Goal: Task Accomplishment & Management: Manage account settings

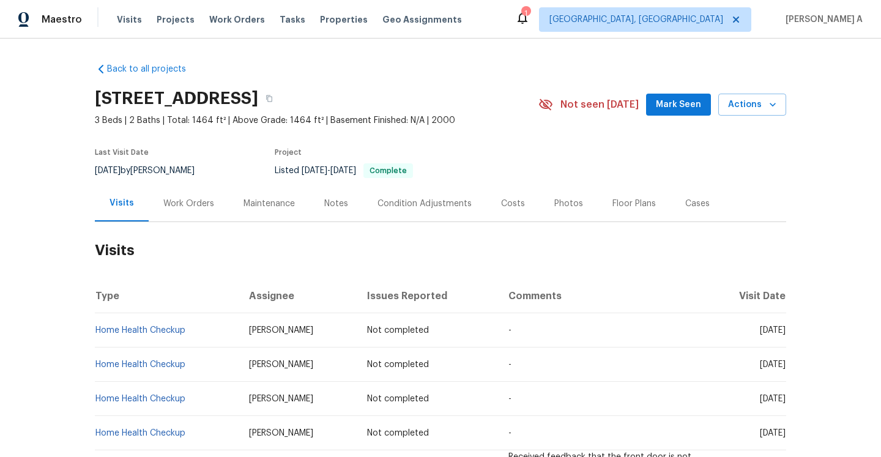
click at [184, 206] on div "Work Orders" at bounding box center [188, 204] width 51 height 12
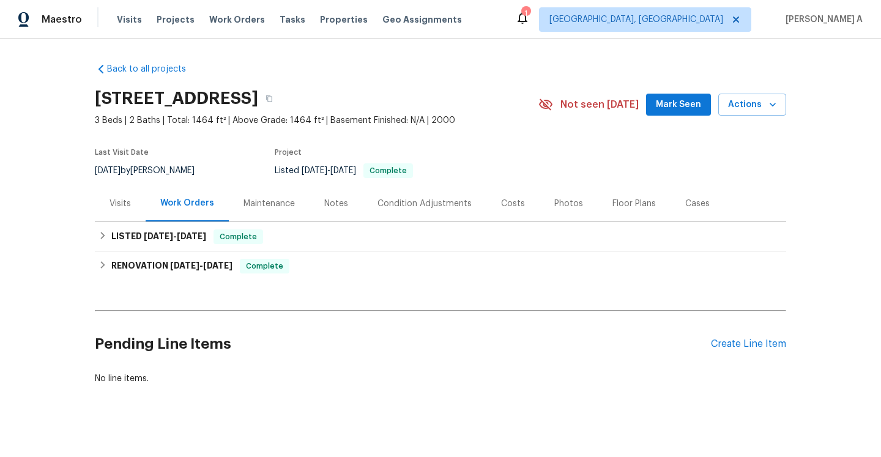
click at [126, 214] on div "Visits" at bounding box center [120, 203] width 51 height 36
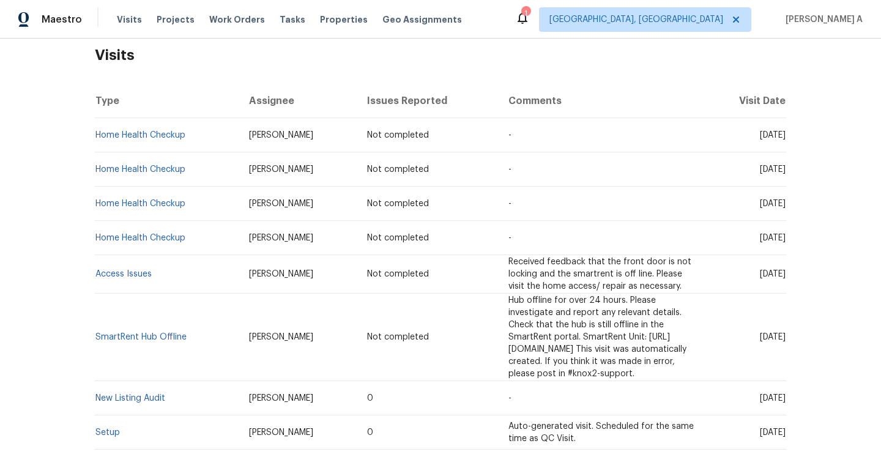
scroll to position [146, 0]
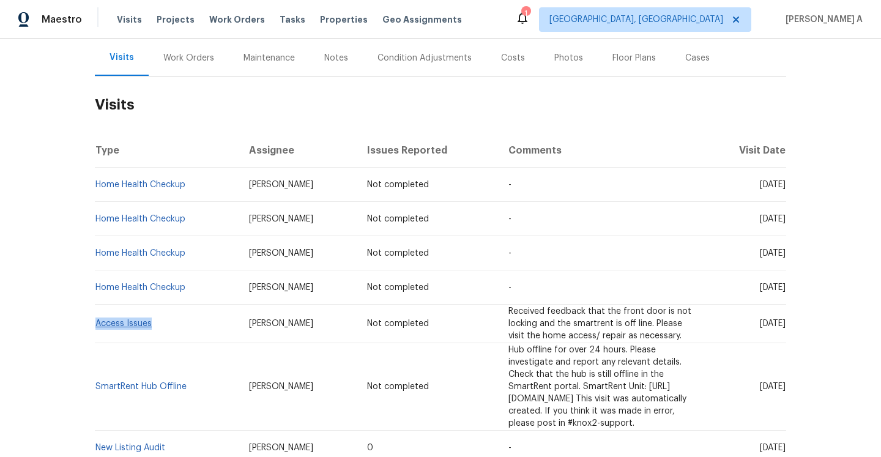
drag, startPoint x: 155, startPoint y: 323, endPoint x: 97, endPoint y: 324, distance: 58.1
click at [97, 324] on td "Access Issues" at bounding box center [167, 324] width 144 height 39
copy link "Access Issues"
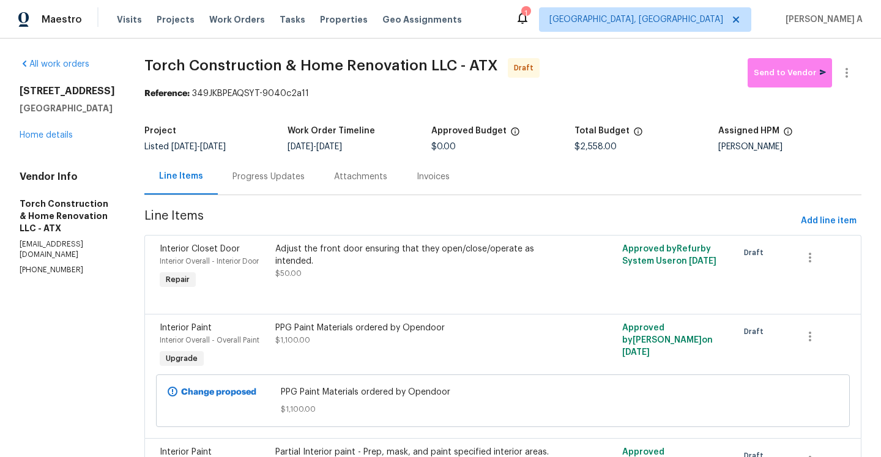
click at [57, 130] on div "181 Otono Loop Kyle, TX 78640 Home details" at bounding box center [67, 113] width 95 height 56
click at [57, 131] on link "Home details" at bounding box center [46, 135] width 53 height 9
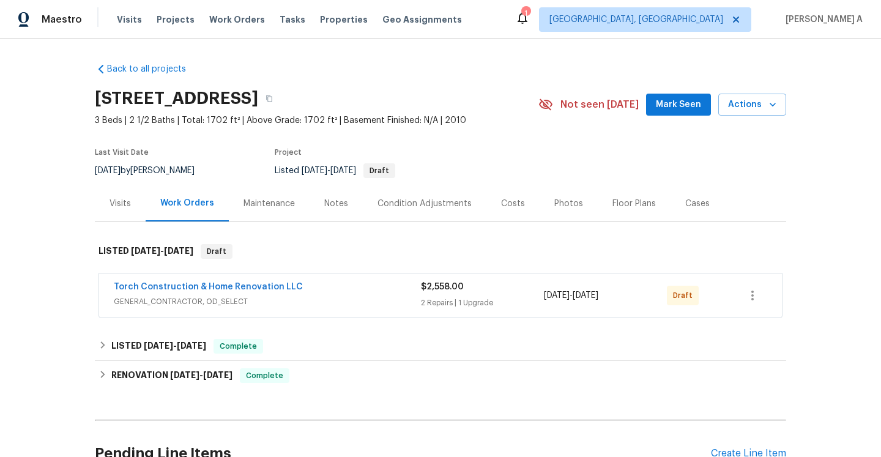
click at [234, 310] on div "Torch Construction & Home Renovation LLC GENERAL_CONTRACTOR, OD_SELECT $2,558.0…" at bounding box center [440, 296] width 683 height 44
click at [233, 305] on span "GENERAL_CONTRACTOR, OD_SELECT" at bounding box center [267, 302] width 307 height 12
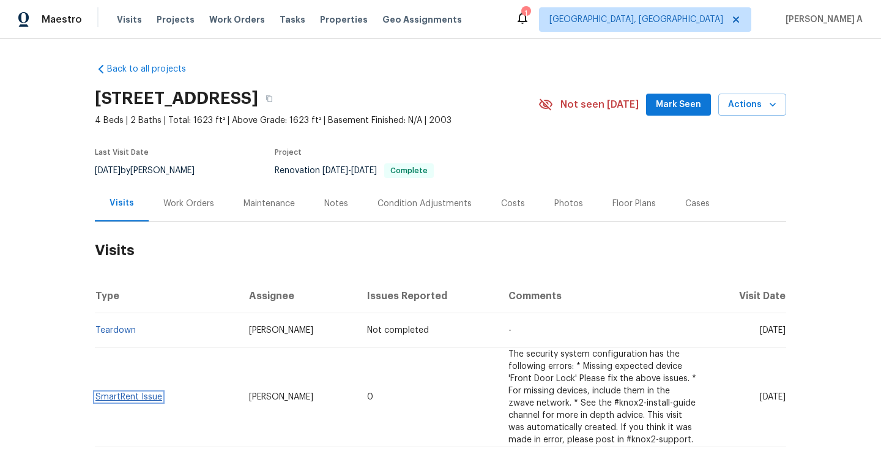
click at [133, 397] on link "SmartRent Issue" at bounding box center [128, 397] width 67 height 9
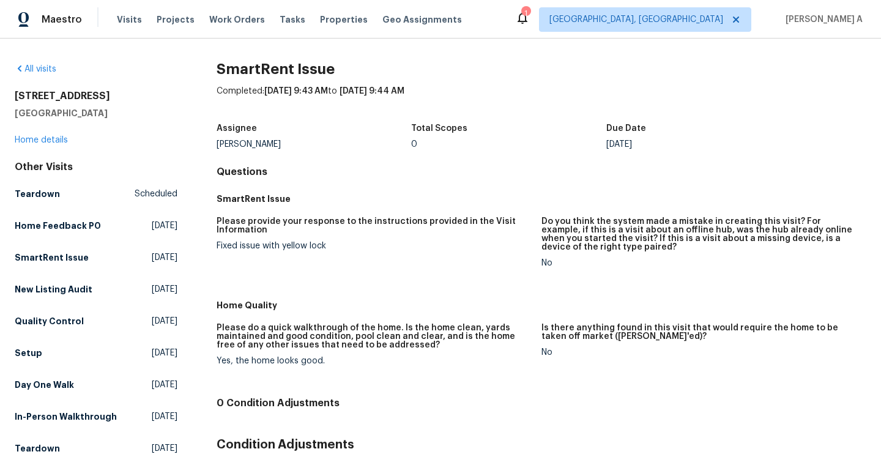
click at [47, 144] on div "8549 Star Leaf Rd N Jacksonville, FL 32210 Home details" at bounding box center [96, 118] width 163 height 56
click at [46, 141] on link "Home details" at bounding box center [41, 140] width 53 height 9
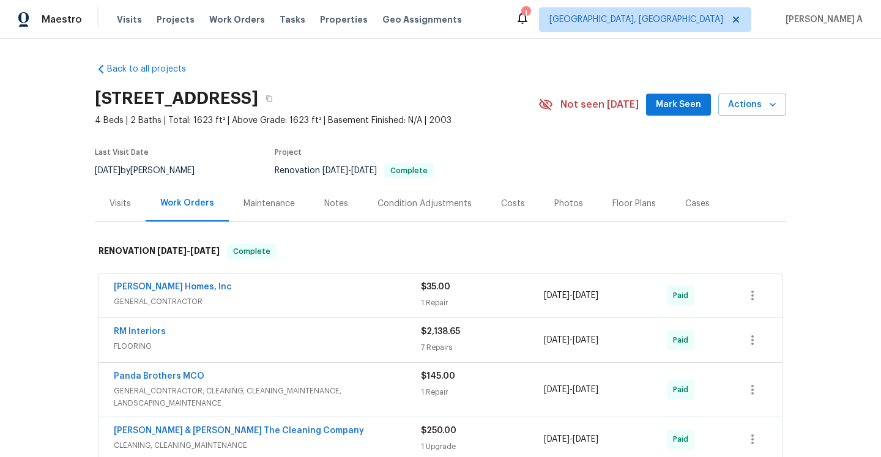
click at [133, 201] on div "Visits" at bounding box center [120, 203] width 51 height 36
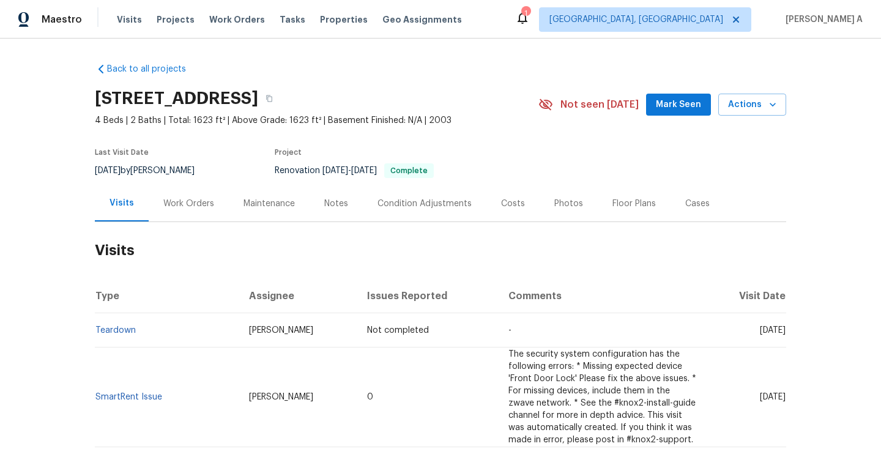
click at [206, 209] on div "Work Orders" at bounding box center [189, 203] width 80 height 36
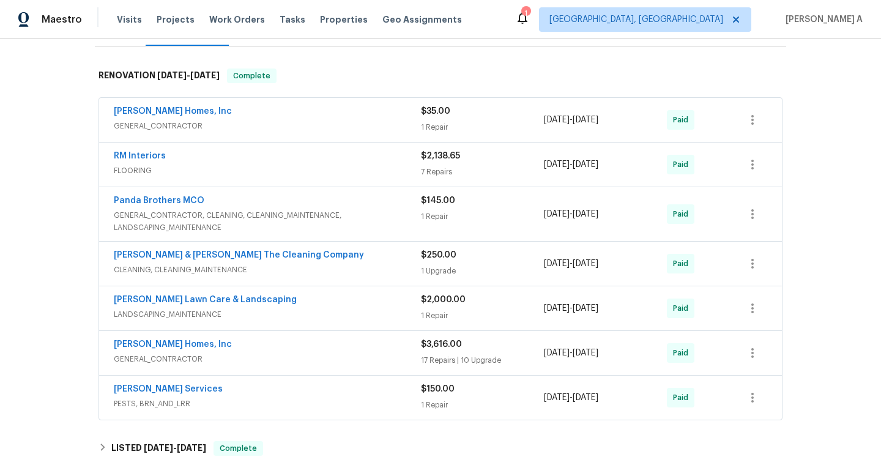
scroll to position [11, 0]
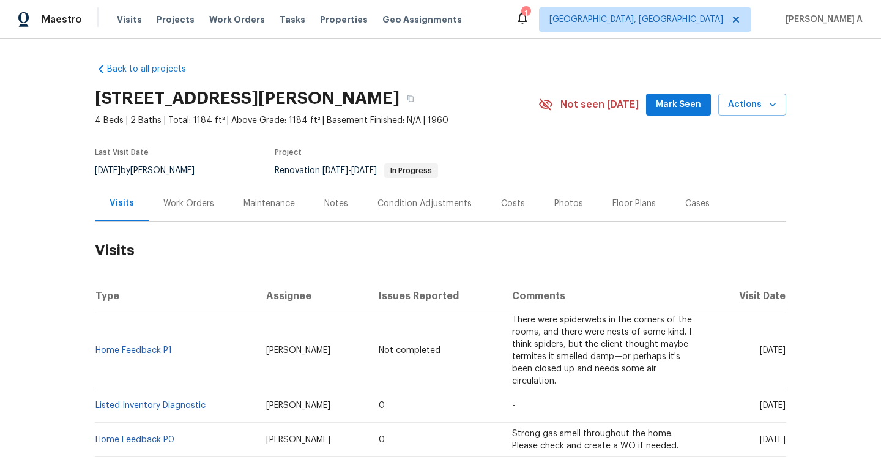
click at [196, 211] on div "Work Orders" at bounding box center [189, 203] width 80 height 36
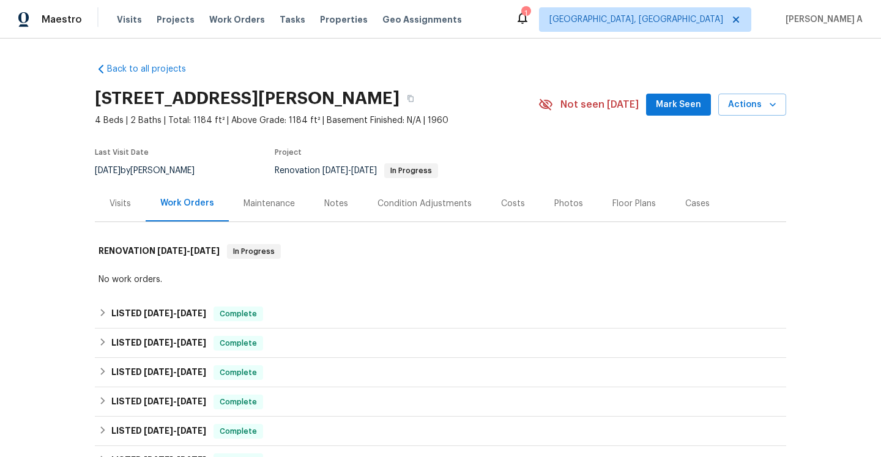
click at [127, 214] on div "Visits" at bounding box center [120, 203] width 51 height 36
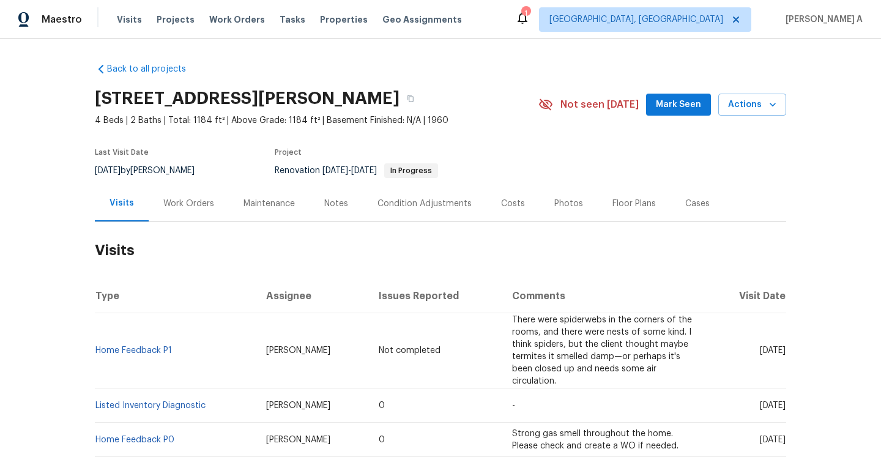
click at [154, 173] on div "[DATE] by [PERSON_NAME]" at bounding box center [152, 170] width 114 height 15
click at [198, 216] on div "Work Orders" at bounding box center [189, 203] width 80 height 36
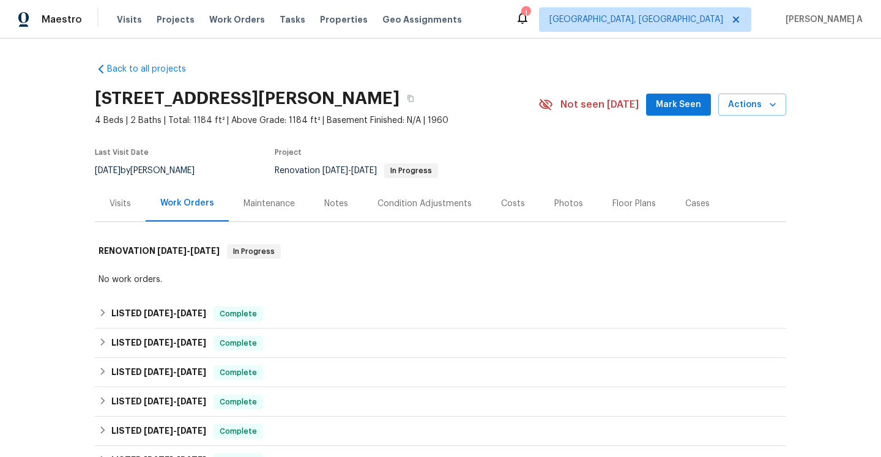
scroll to position [74, 0]
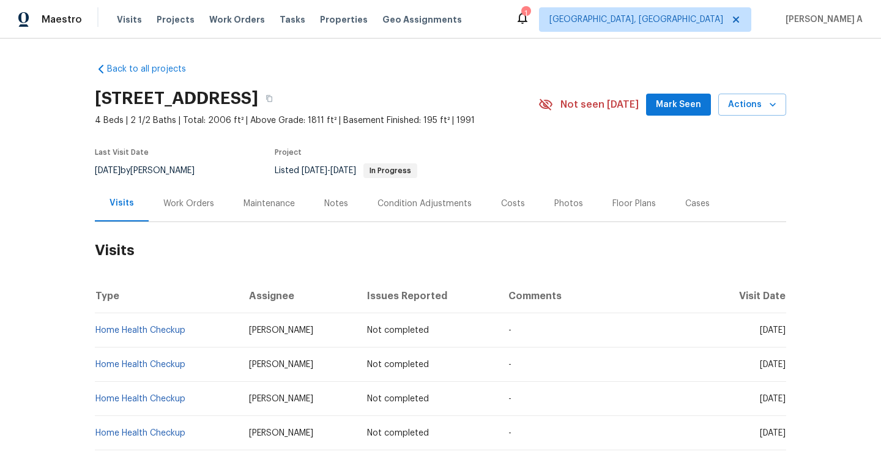
click at [164, 212] on div "Work Orders" at bounding box center [189, 203] width 80 height 36
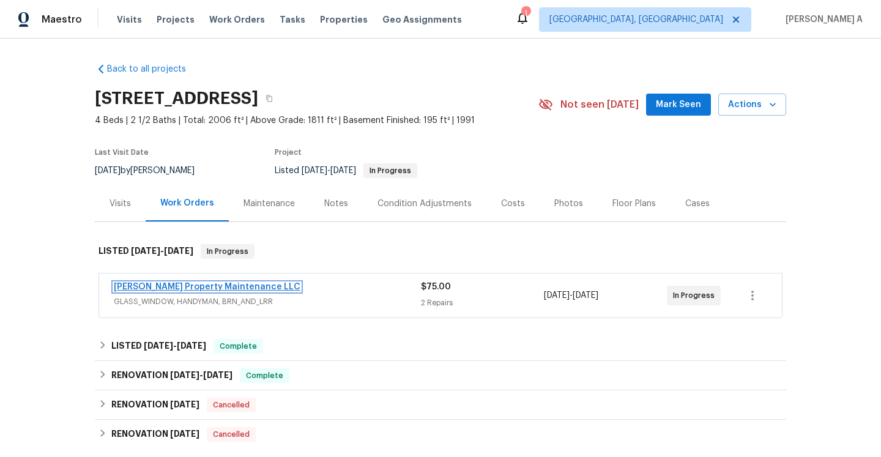
click at [204, 286] on link "Glen Property Maintenance LLC" at bounding box center [207, 287] width 187 height 9
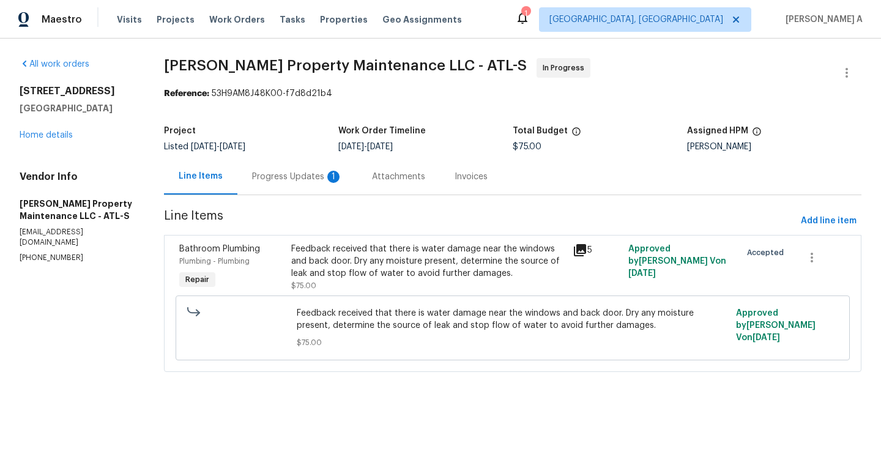
click at [314, 184] on div "Progress Updates 1" at bounding box center [297, 176] width 120 height 36
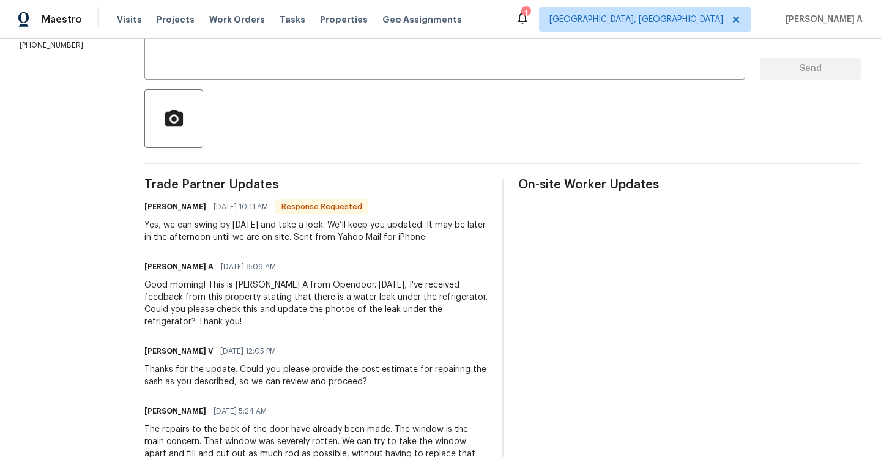
scroll to position [196, 0]
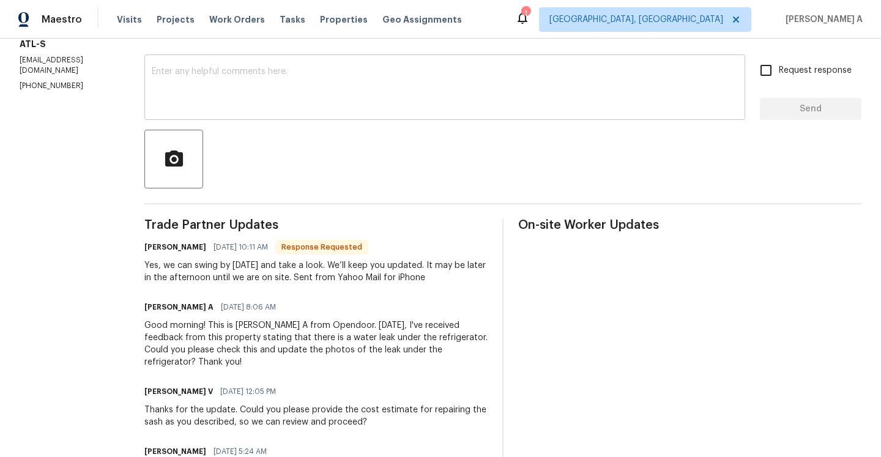
click at [275, 107] on textarea at bounding box center [445, 88] width 586 height 43
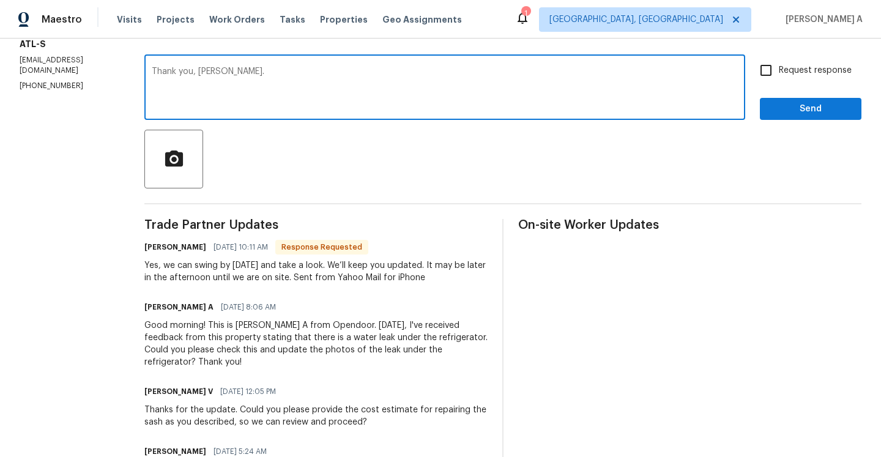
click at [253, 79] on textarea "Thank you, Glen." at bounding box center [445, 88] width 586 height 43
click at [198, 75] on textarea "Thank you, Glen." at bounding box center [445, 88] width 586 height 43
type textarea "Thank you for the update, Glen."
click at [777, 74] on input "Request response" at bounding box center [766, 71] width 26 height 26
checkbox input "true"
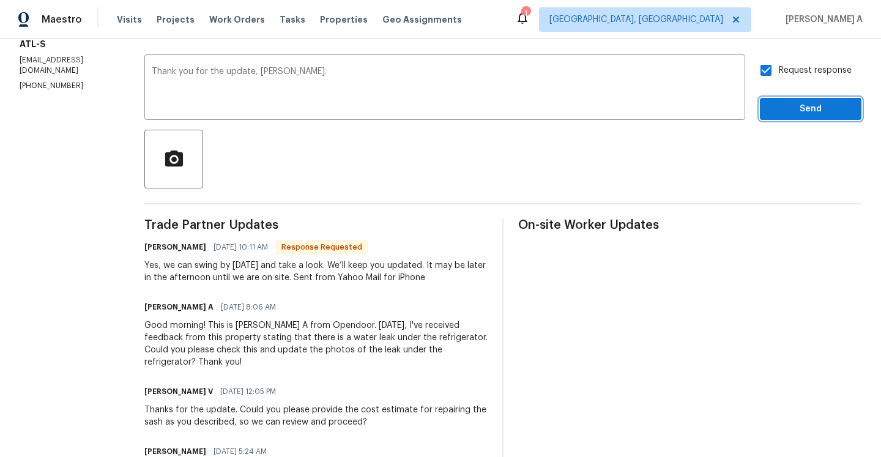
click at [777, 100] on button "Send" at bounding box center [811, 109] width 102 height 23
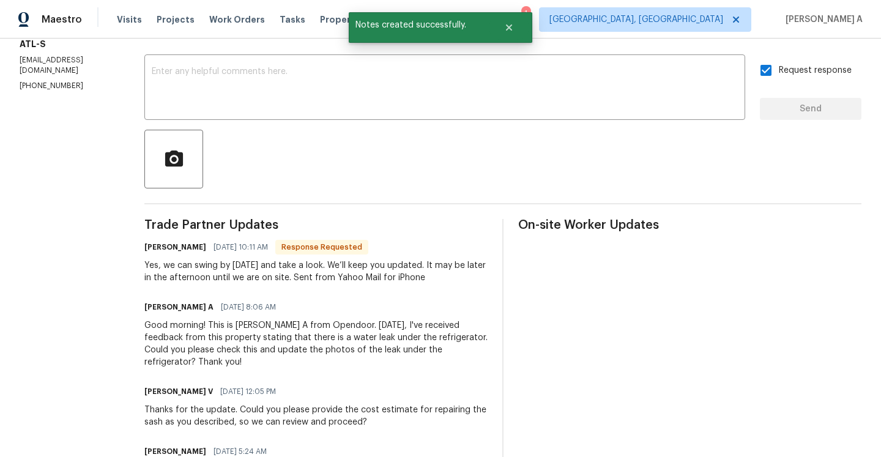
scroll to position [307, 0]
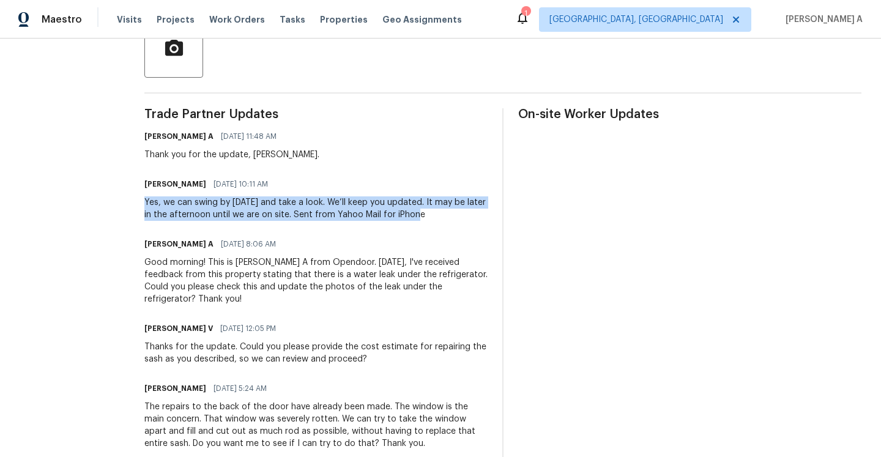
drag, startPoint x: 147, startPoint y: 202, endPoint x: 419, endPoint y: 216, distance: 272.7
click at [419, 216] on div "Yes, we can swing by today and take a look. We’ll keep you updated. It may be l…" at bounding box center [315, 208] width 343 height 24
copy div "Yes, we can swing by today and take a look. We’ll keep you updated. It may be l…"
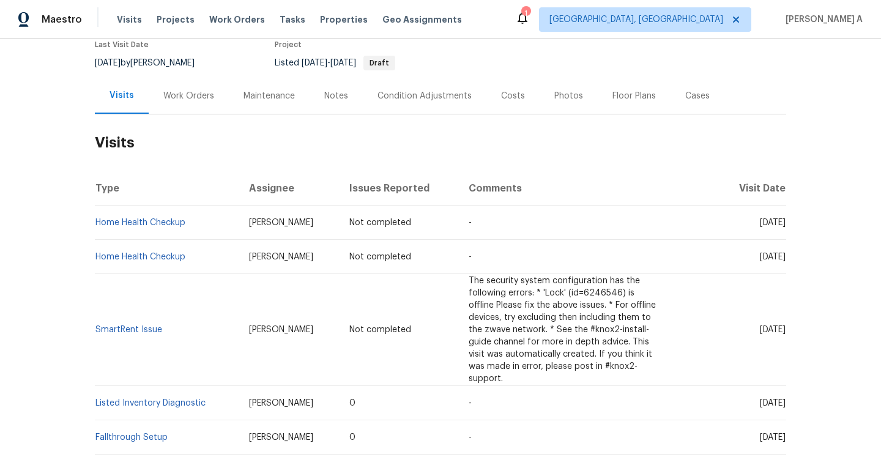
scroll to position [91, 0]
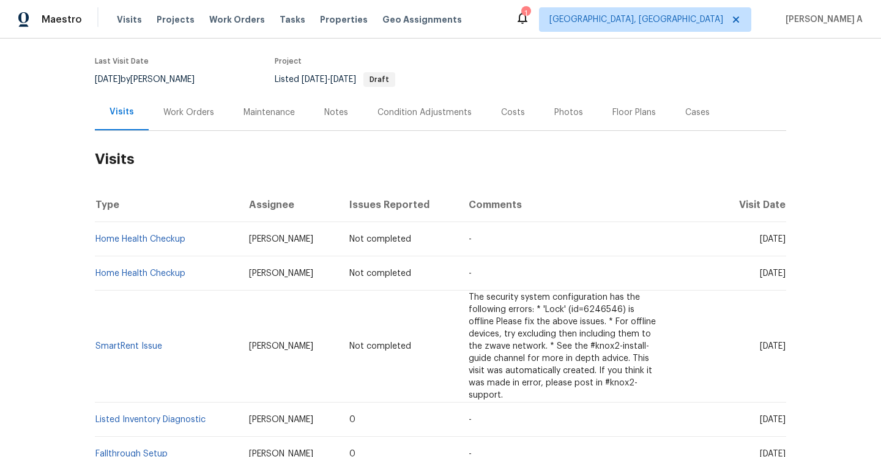
click at [177, 119] on div "Work Orders" at bounding box center [189, 112] width 80 height 36
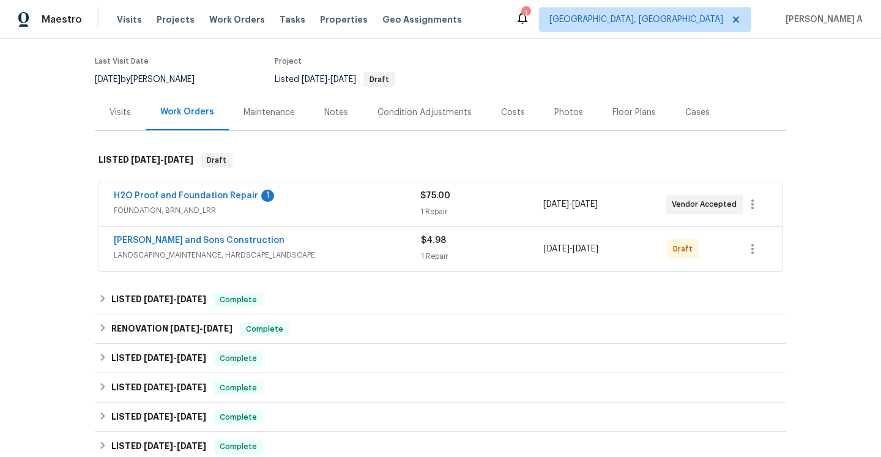
click at [319, 203] on div "H2O Proof and Foundation Repair 1" at bounding box center [267, 197] width 307 height 15
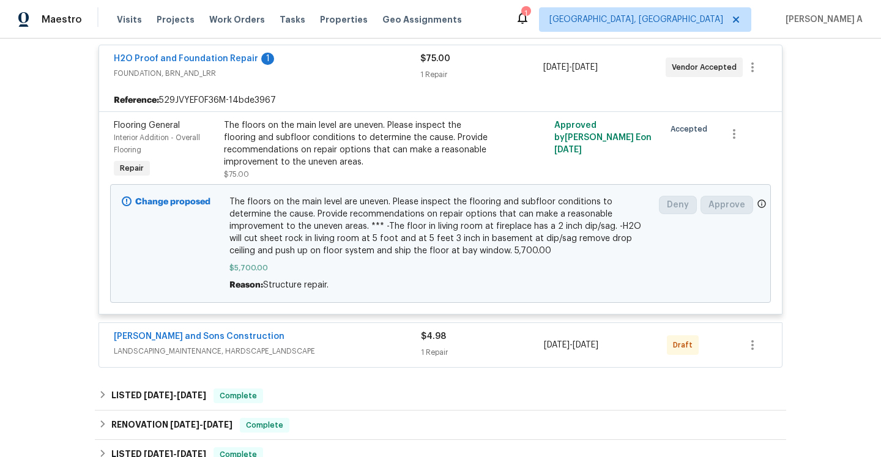
scroll to position [246, 0]
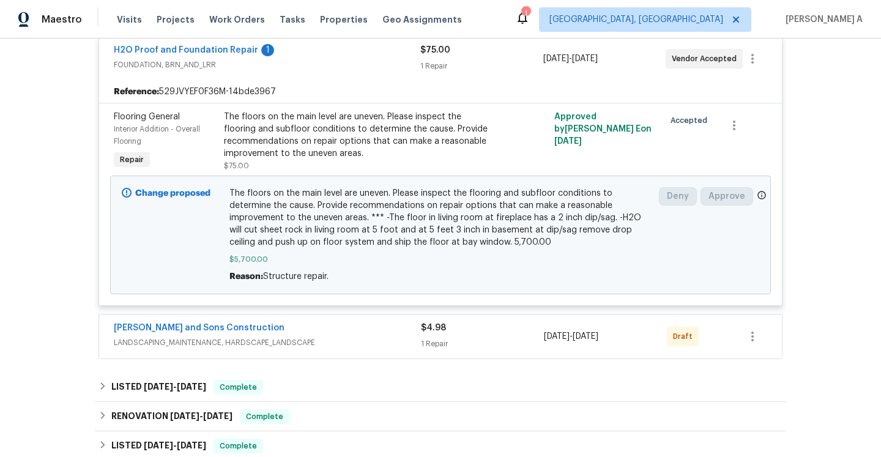
click at [356, 341] on span "LANDSCAPING_MAINTENANCE, HARDSCAPE_LANDSCAPE" at bounding box center [267, 343] width 307 height 12
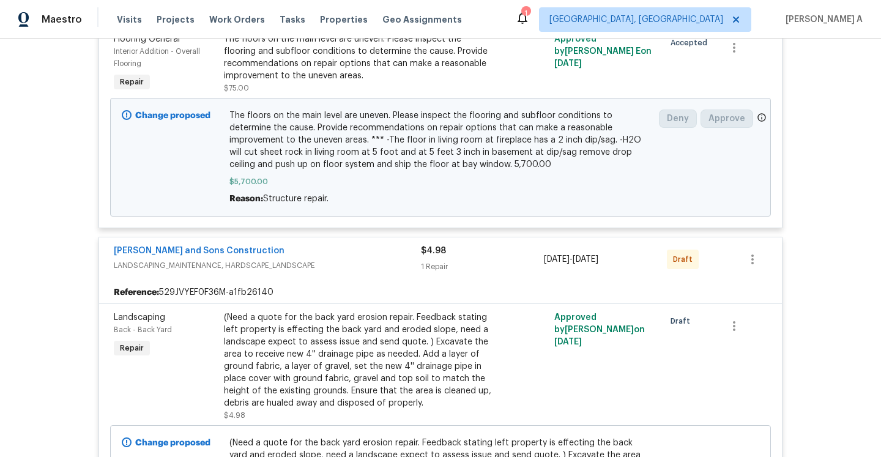
scroll to position [284, 0]
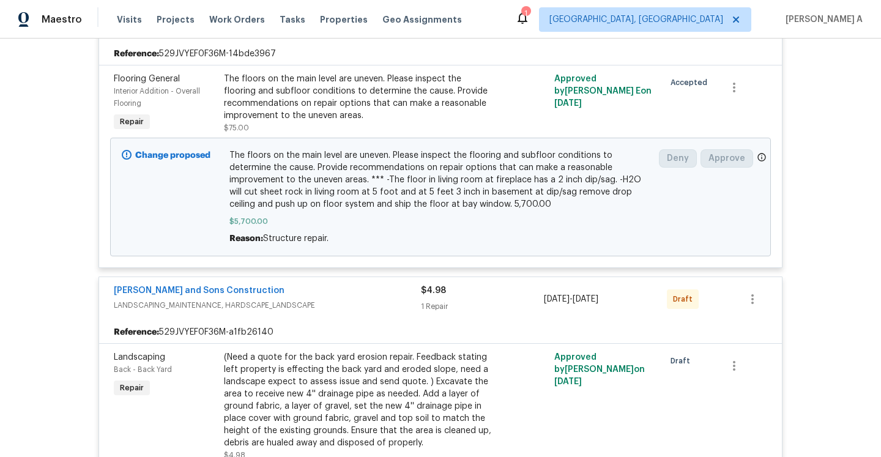
click at [342, 303] on span "LANDSCAPING_MAINTENANCE, HARDSCAPE_LANDSCAPE" at bounding box center [267, 305] width 307 height 12
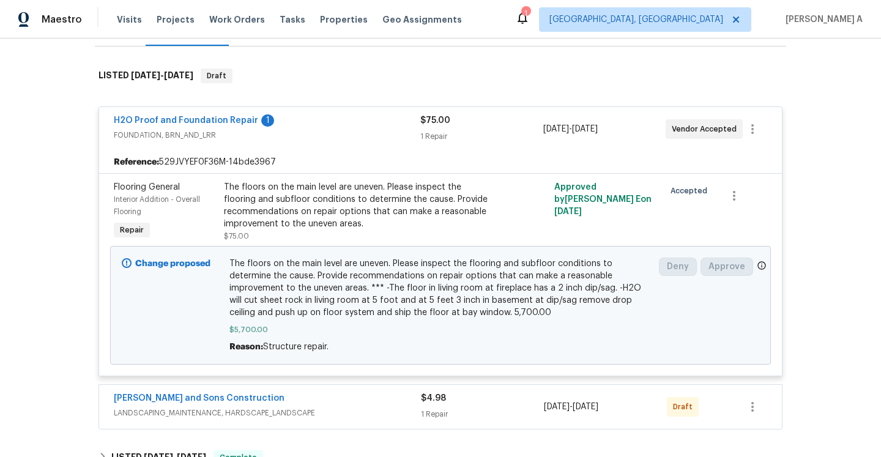
scroll to position [165, 0]
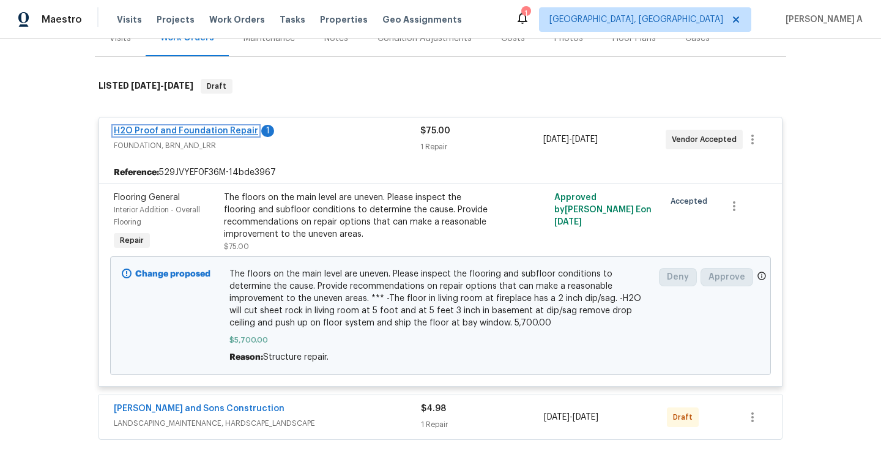
click at [216, 133] on link "H2O Proof and Foundation Repair" at bounding box center [186, 131] width 144 height 9
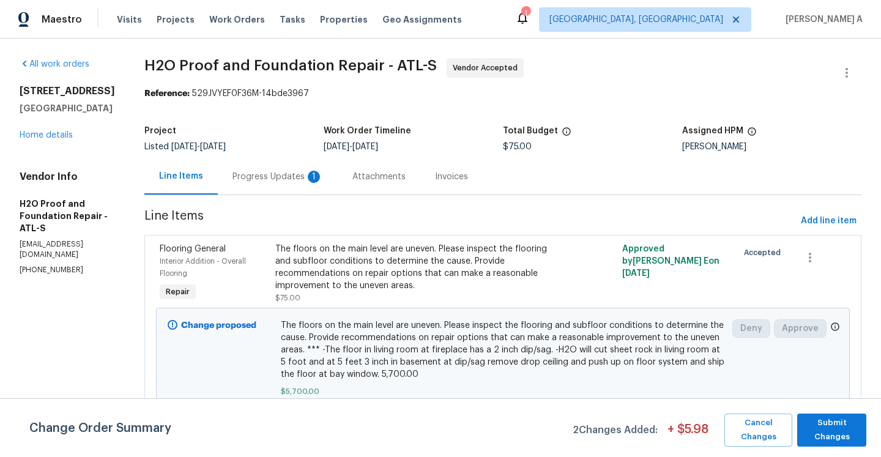
click at [256, 179] on div "Progress Updates 1" at bounding box center [278, 177] width 91 height 12
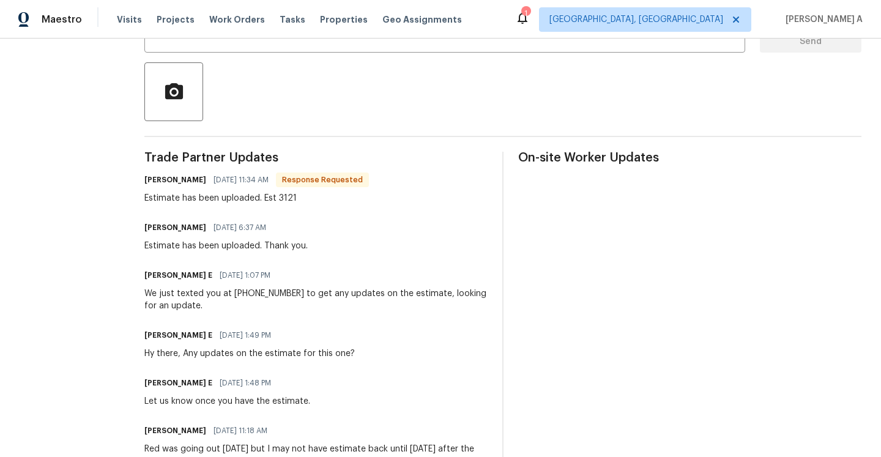
scroll to position [265, 0]
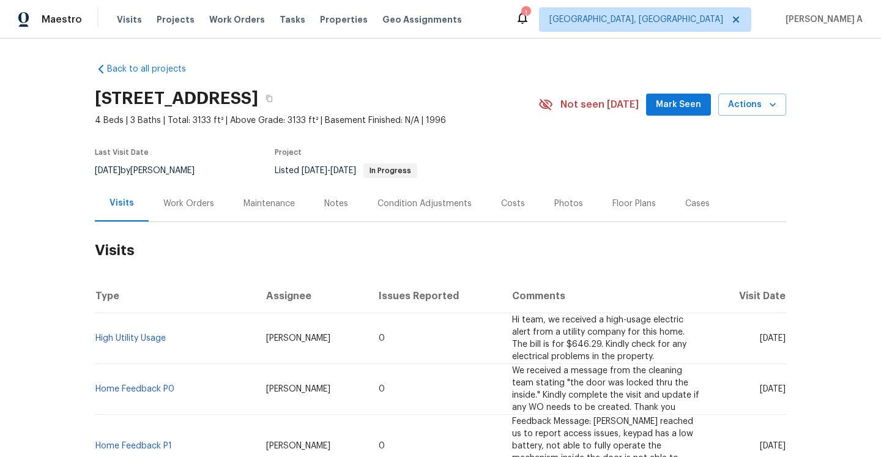
click at [190, 206] on div "Work Orders" at bounding box center [188, 204] width 51 height 12
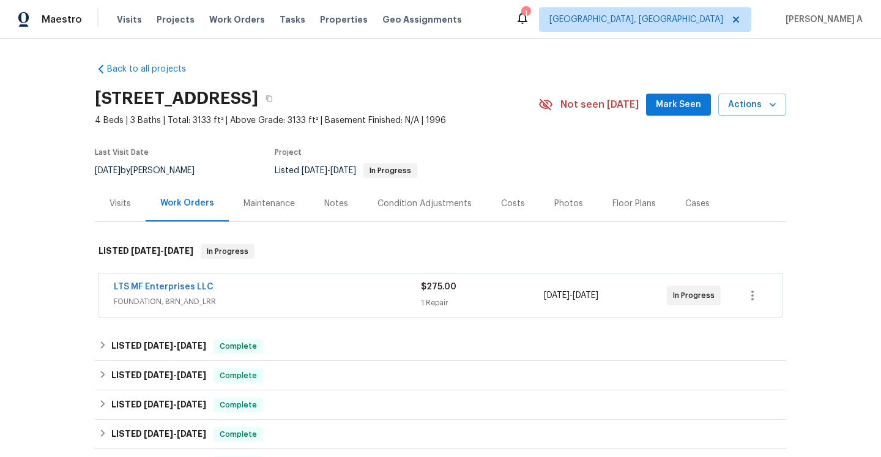
click at [290, 298] on span "FOUNDATION, BRN_AND_LRR" at bounding box center [267, 302] width 307 height 12
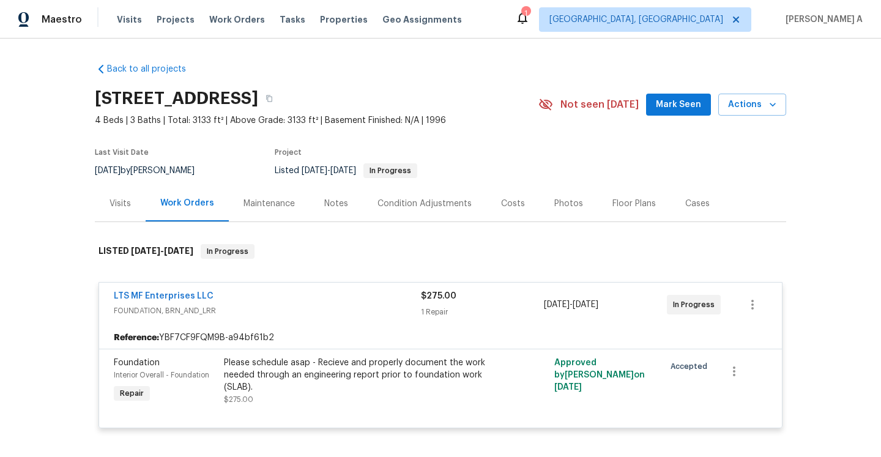
scroll to position [28, 0]
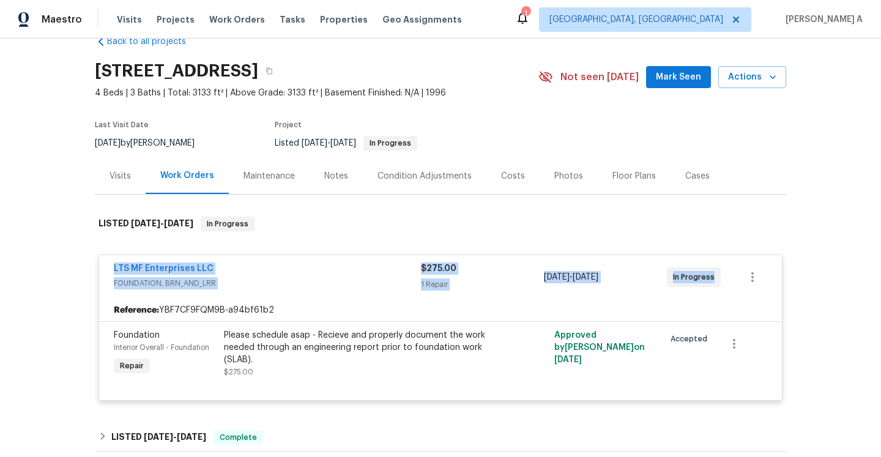
drag, startPoint x: 110, startPoint y: 269, endPoint x: 711, endPoint y: 275, distance: 601.0
click at [711, 275] on div "LTS MF Enterprises LLC FOUNDATION, BRN_AND_LRR $275.00 1 Repair [DATE] - [DATE]…" at bounding box center [440, 277] width 683 height 44
copy div "LTS MF Enterprises LLC FOUNDATION, BRN_AND_LRR $275.00 1 Repair [DATE] - [DATE]…"
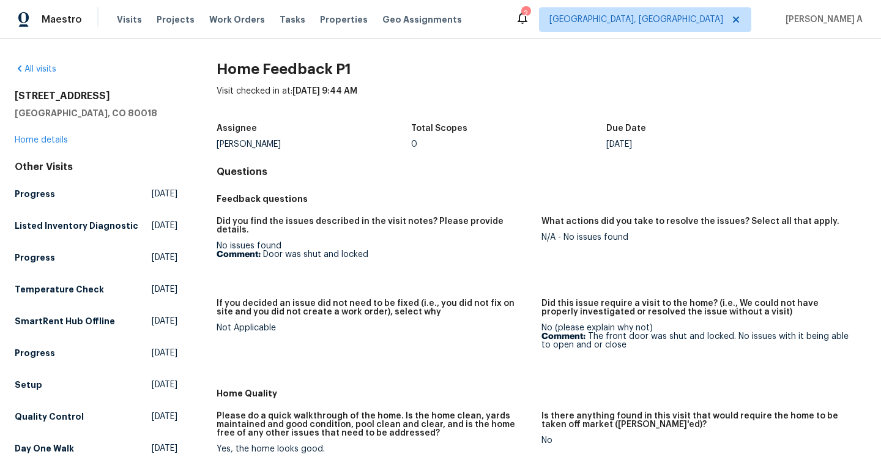
drag, startPoint x: 267, startPoint y: 246, endPoint x: 348, endPoint y: 246, distance: 80.2
click at [302, 250] on p "Comment: Door was shut and locked" at bounding box center [374, 254] width 315 height 9
drag, startPoint x: 370, startPoint y: 246, endPoint x: 268, endPoint y: 250, distance: 101.6
click at [268, 250] on p "Comment: Door was shut and locked" at bounding box center [374, 254] width 315 height 9
copy p "oor was shut and locked"
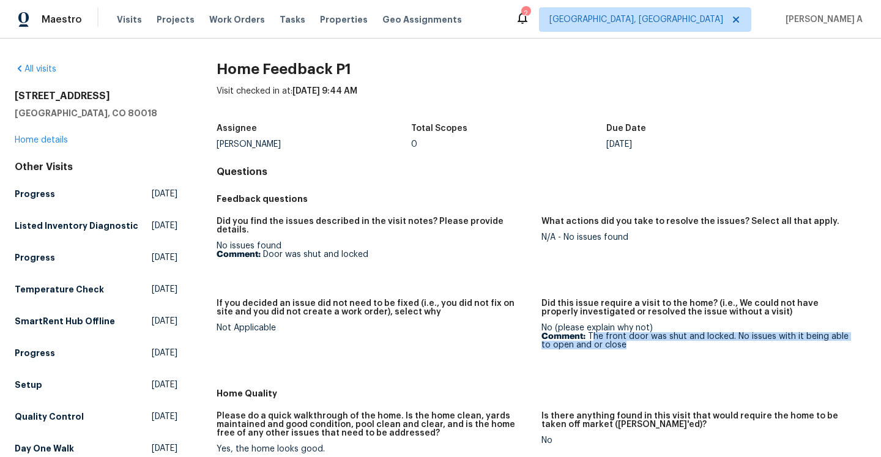
drag, startPoint x: 594, startPoint y: 330, endPoint x: 633, endPoint y: 337, distance: 39.7
click at [633, 337] on p "Comment: The front door was shut and locked. No issues with it being able to op…" at bounding box center [699, 340] width 315 height 17
copy p "he front door was shut and locked. No issues with it being able to open and or …"
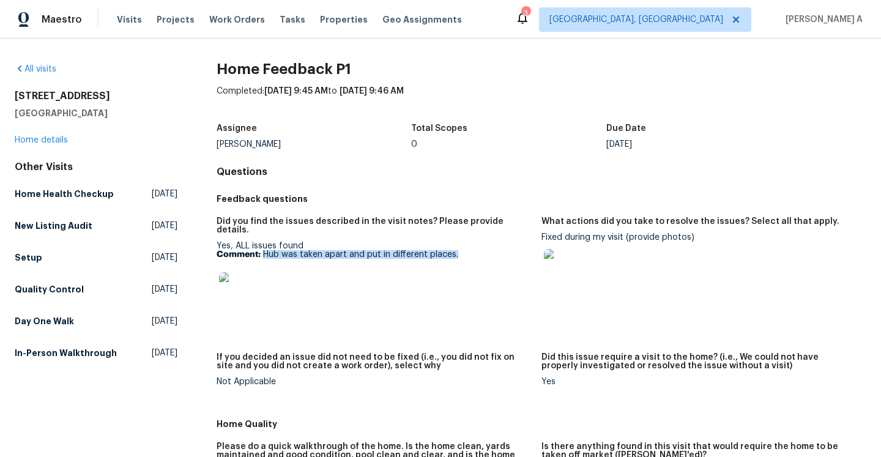
drag, startPoint x: 264, startPoint y: 244, endPoint x: 460, endPoint y: 248, distance: 195.3
click at [460, 250] on p "Comment: Hub was taken apart and put in different places." at bounding box center [374, 254] width 315 height 9
copy p "Hub was taken apart and put in different places."
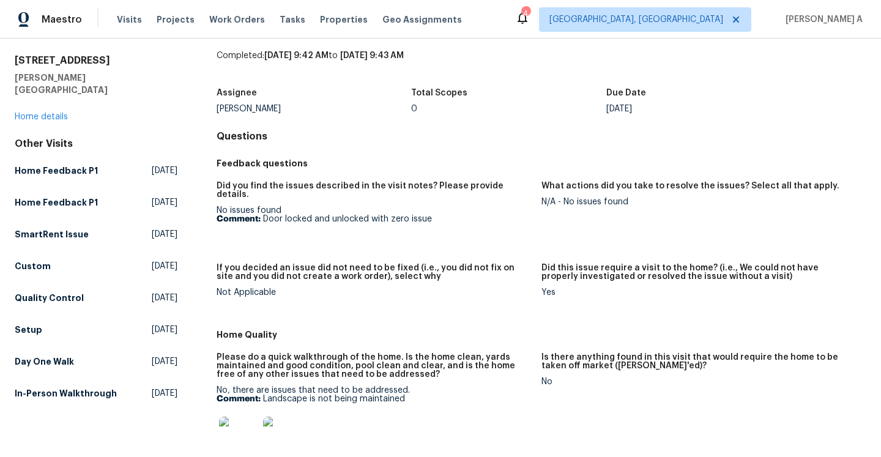
scroll to position [84, 0]
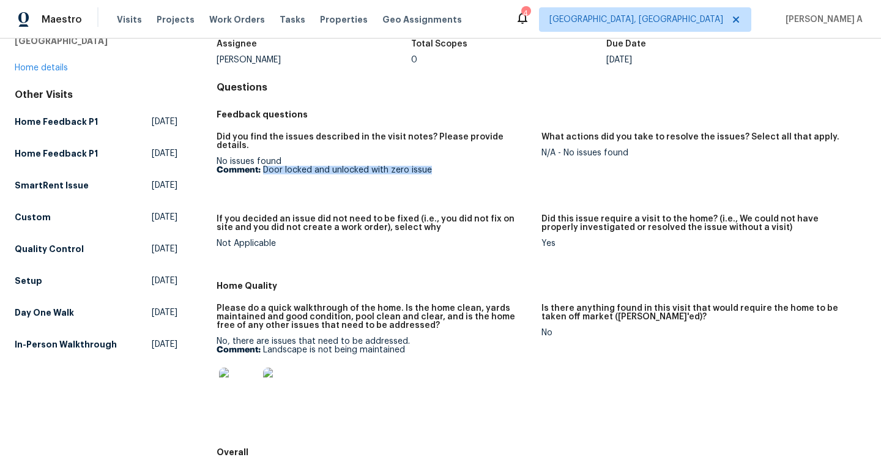
drag, startPoint x: 264, startPoint y: 161, endPoint x: 447, endPoint y: 160, distance: 183.6
click at [447, 166] on p "Comment: Door locked and unlocked with zero issue" at bounding box center [374, 170] width 315 height 9
copy p "Door locked and unlocked with zero issue"
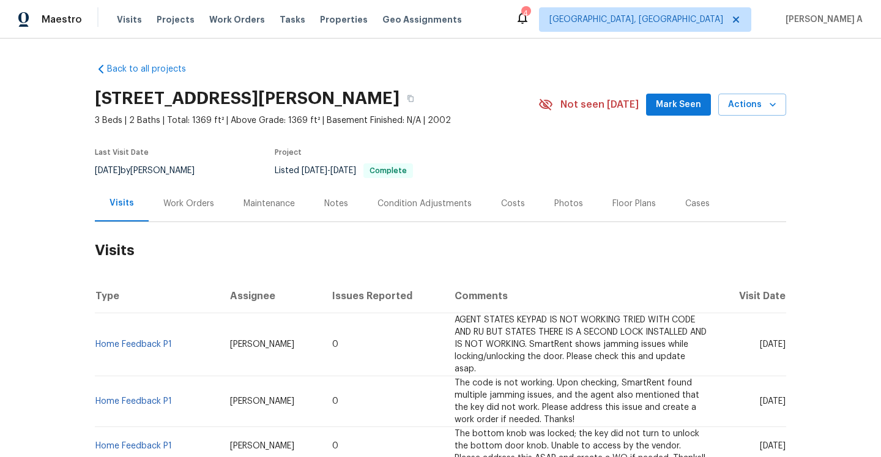
click at [195, 212] on div "Work Orders" at bounding box center [189, 203] width 80 height 36
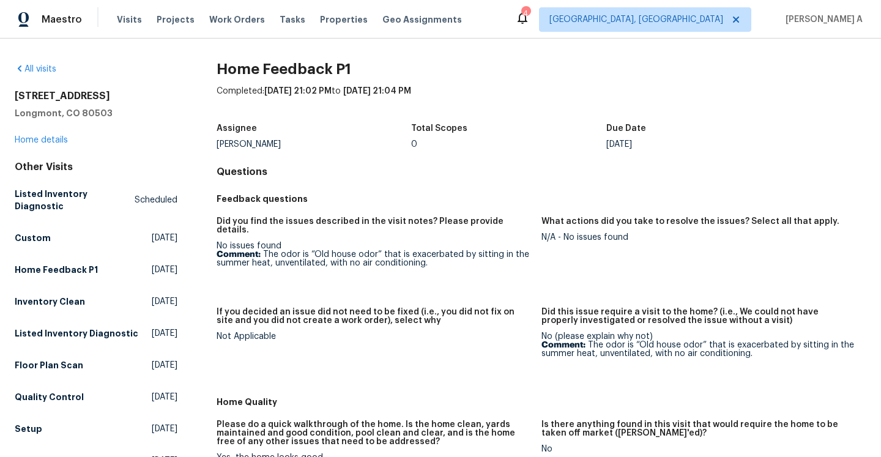
drag, startPoint x: 281, startPoint y: 248, endPoint x: 458, endPoint y: 261, distance: 177.3
click at [458, 261] on figure "Did you find the issues described in the visit notes? Please provide details. N…" at bounding box center [379, 255] width 325 height 76
copy p "odor is “Old house odor” that is exacerbated by sitting in the summer heat, unv…"
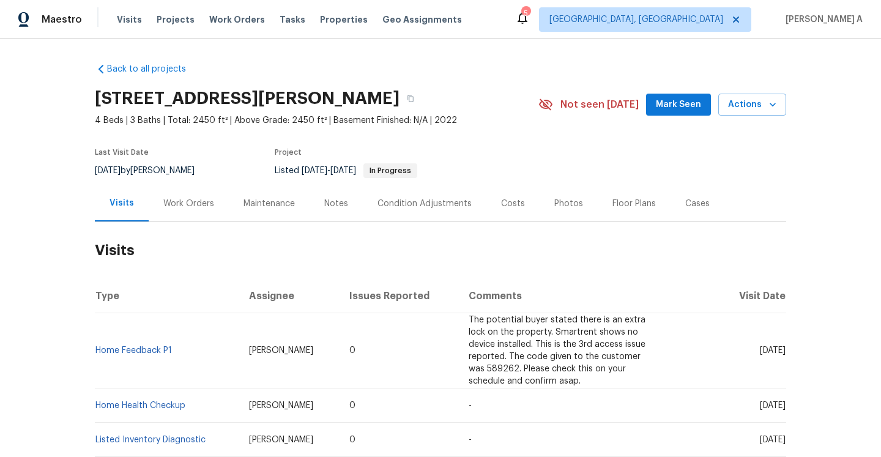
click at [192, 214] on div "Work Orders" at bounding box center [189, 203] width 80 height 36
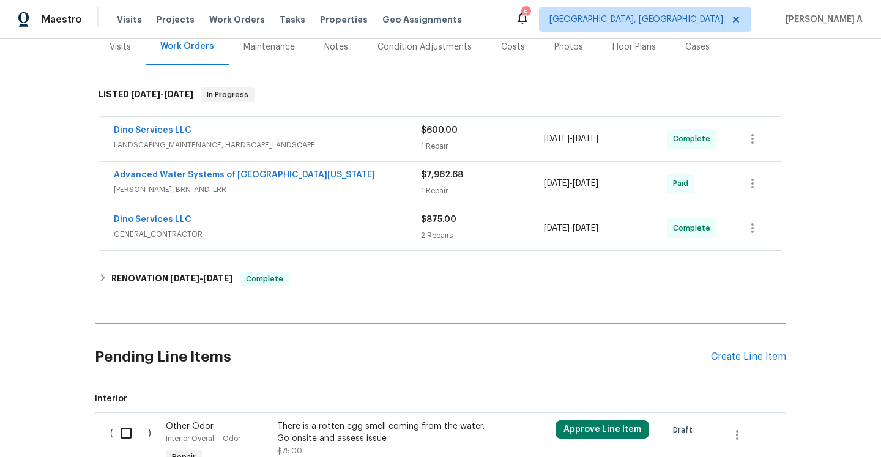
scroll to position [193, 0]
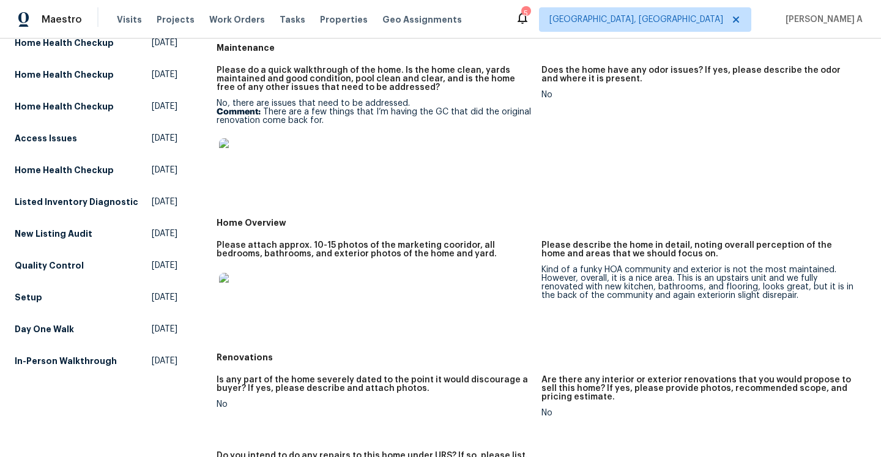
scroll to position [233, 0]
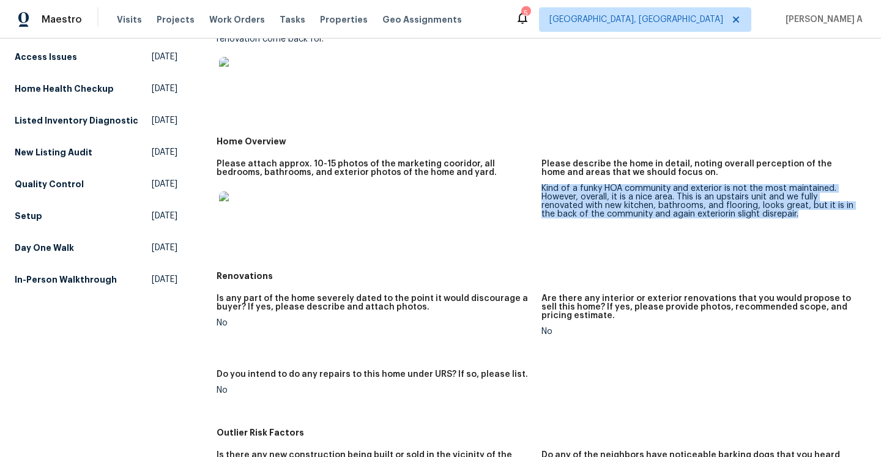
drag, startPoint x: 542, startPoint y: 189, endPoint x: 800, endPoint y: 212, distance: 259.9
click at [800, 212] on div "Kind of a funky HOA community and exterior is not the most maintained. However,…" at bounding box center [699, 201] width 315 height 34
copy div "Kind of a funky HOA community and exterior is not the most maintained. However,…"
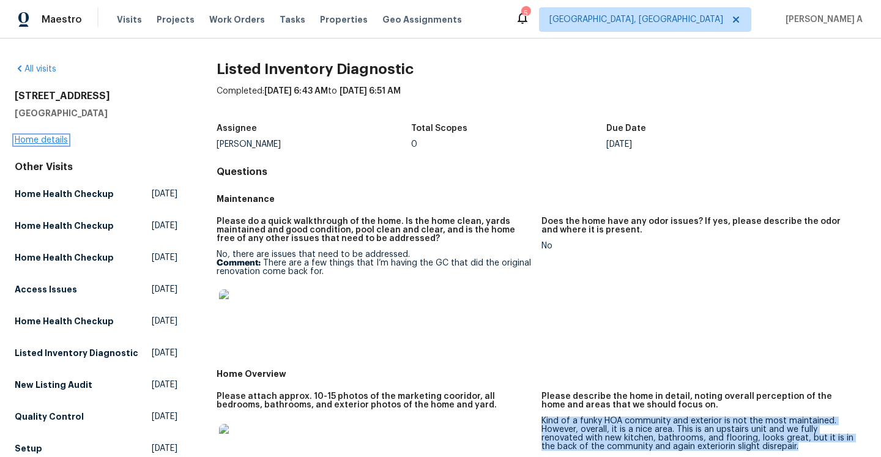
click at [60, 138] on link "Home details" at bounding box center [41, 140] width 53 height 9
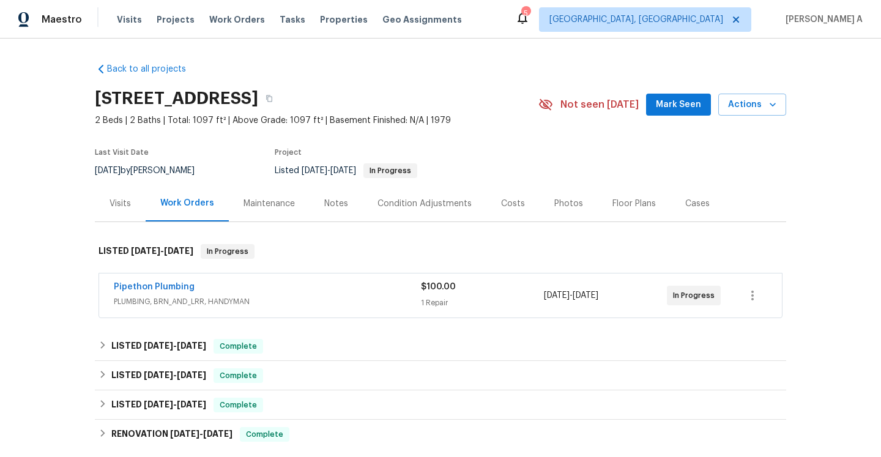
click at [356, 296] on div "Pipethon Plumbing" at bounding box center [267, 288] width 307 height 15
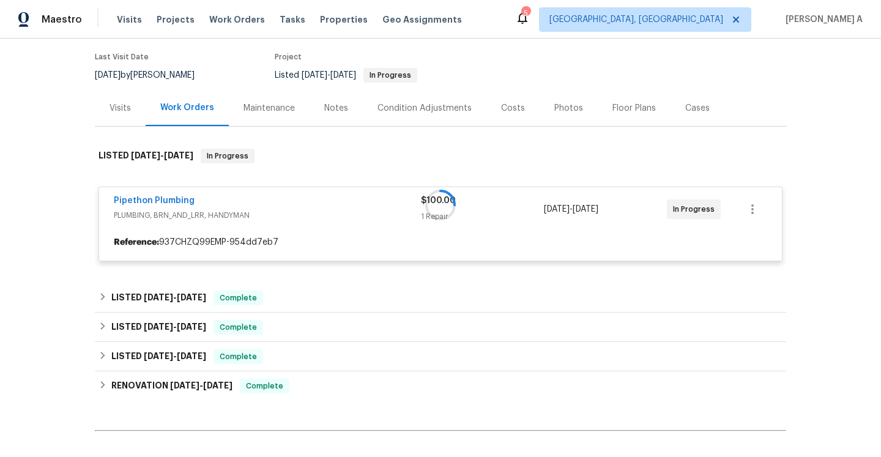
scroll to position [102, 0]
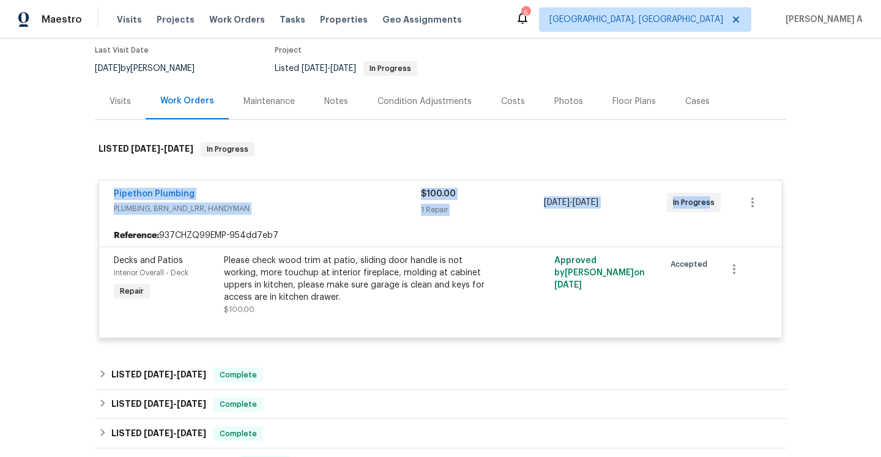
drag, startPoint x: 111, startPoint y: 206, endPoint x: 710, endPoint y: 217, distance: 598.6
click at [710, 217] on div "Pipethon Plumbing PLUMBING, BRN_AND_LRR, HANDYMAN $100.00 1 Repair 9/5/2025 - 9…" at bounding box center [440, 203] width 683 height 44
copy div "Pipethon Plumbing PLUMBING, BRN_AND_LRR, HANDYMAN $100.00 1 Repair 9/5/2025 - 9…"
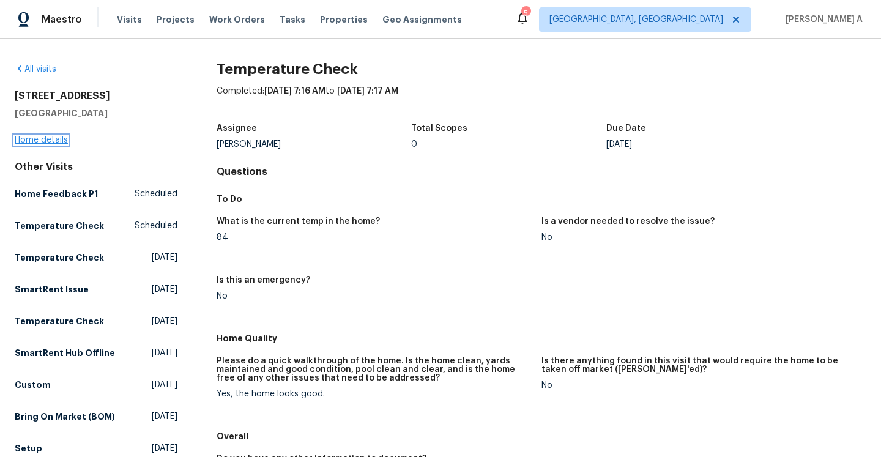
click at [62, 136] on link "Home details" at bounding box center [41, 140] width 53 height 9
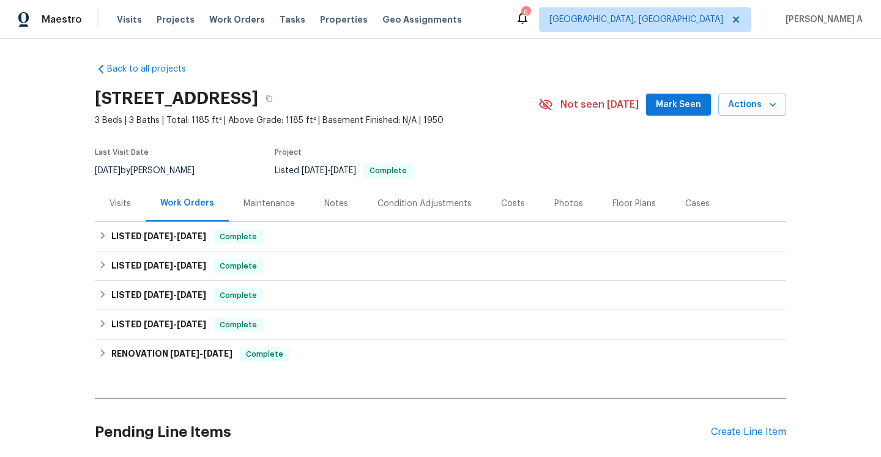
click at [113, 215] on div "Visits" at bounding box center [120, 203] width 51 height 36
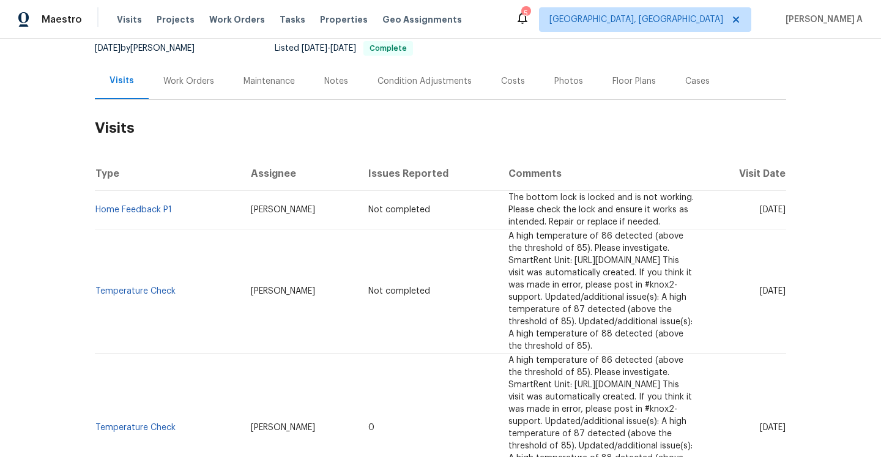
scroll to position [143, 0]
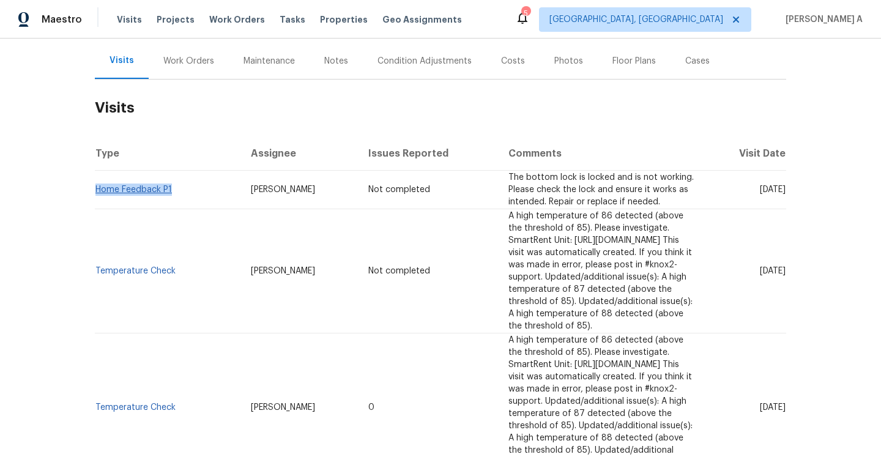
drag, startPoint x: 181, startPoint y: 191, endPoint x: 96, endPoint y: 192, distance: 84.4
click at [96, 192] on td "Home Feedback P1" at bounding box center [168, 190] width 146 height 39
copy link "Home Feedback P1"
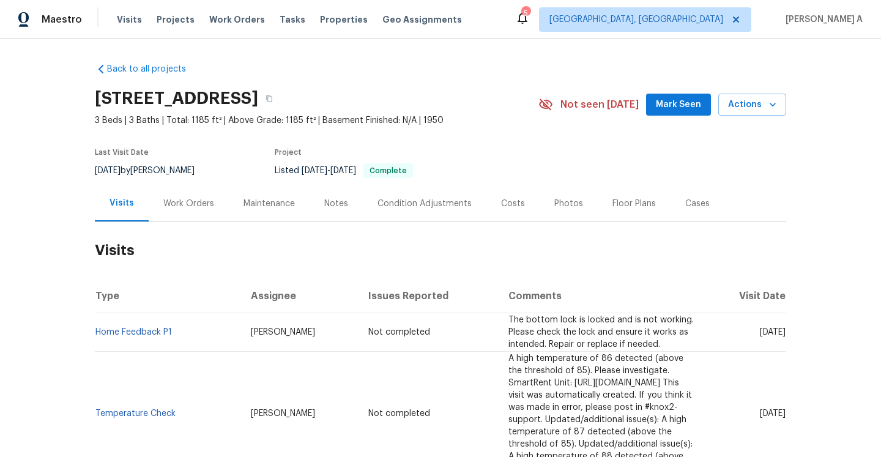
click at [209, 219] on div "Work Orders" at bounding box center [189, 203] width 80 height 36
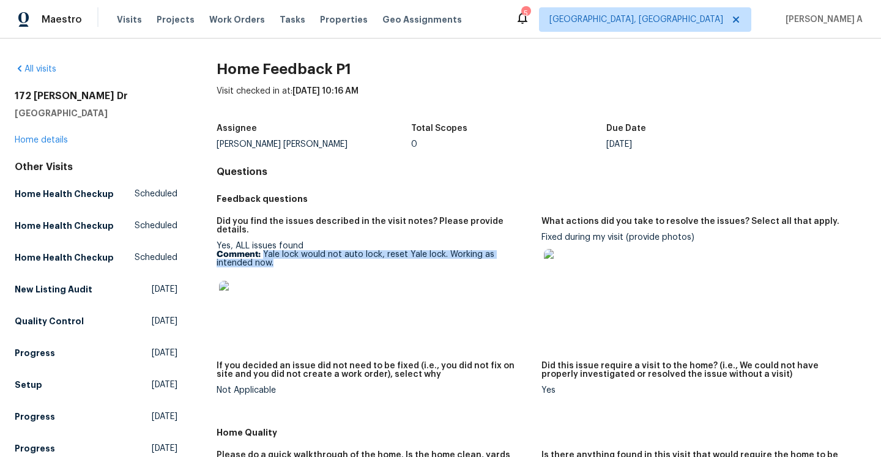
drag, startPoint x: 264, startPoint y: 245, endPoint x: 315, endPoint y: 252, distance: 51.2
click at [315, 252] on p "Comment: Yale lock would not auto lock, reset Yale lock. Working as intended no…" at bounding box center [374, 258] width 315 height 17
copy p "Yale lock would not auto lock, reset Yale lock. Working as intended now."
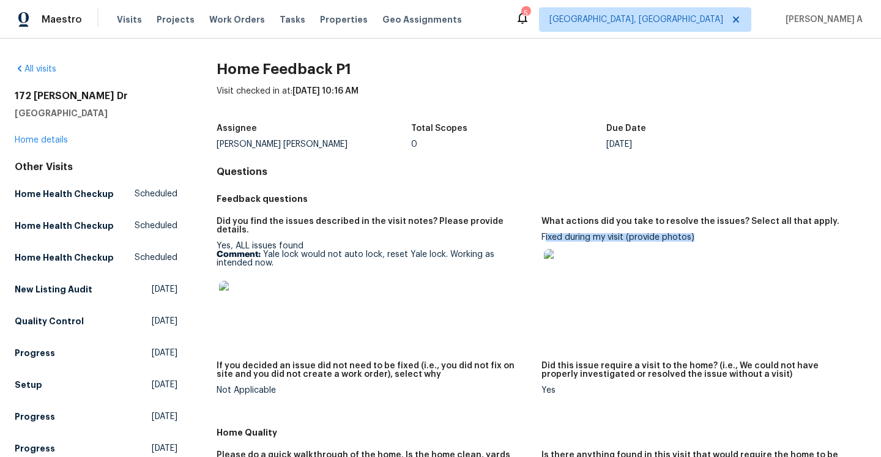
drag, startPoint x: 545, startPoint y: 236, endPoint x: 694, endPoint y: 234, distance: 149.3
click at [694, 234] on div "Fixed during my visit (provide photos)" at bounding box center [699, 264] width 315 height 62
copy div "ixed during my visit (provide photos)"
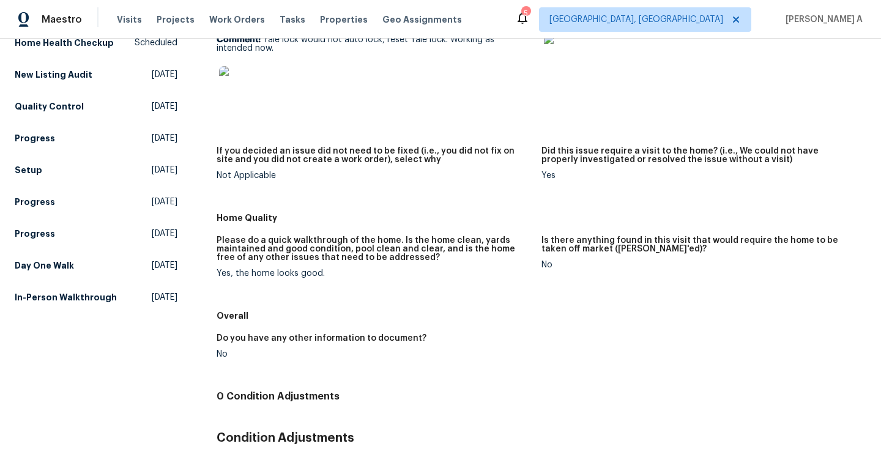
scroll to position [138, 0]
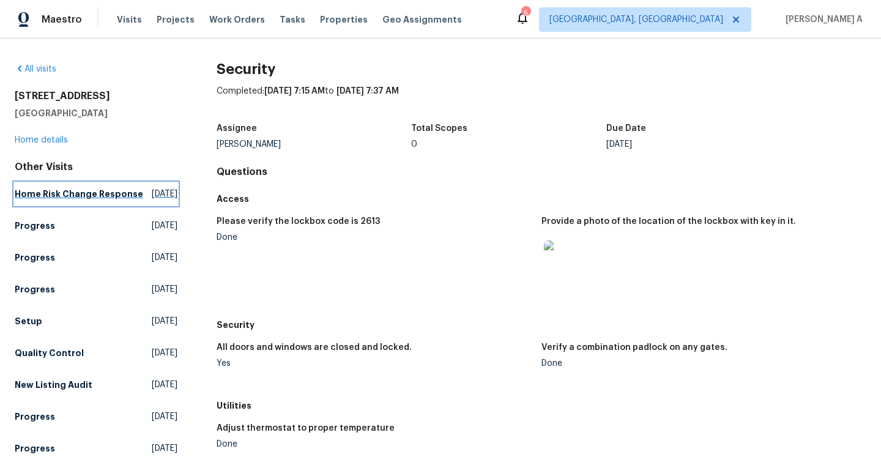
click at [110, 192] on h5 "Home Risk Change Response" at bounding box center [79, 194] width 129 height 12
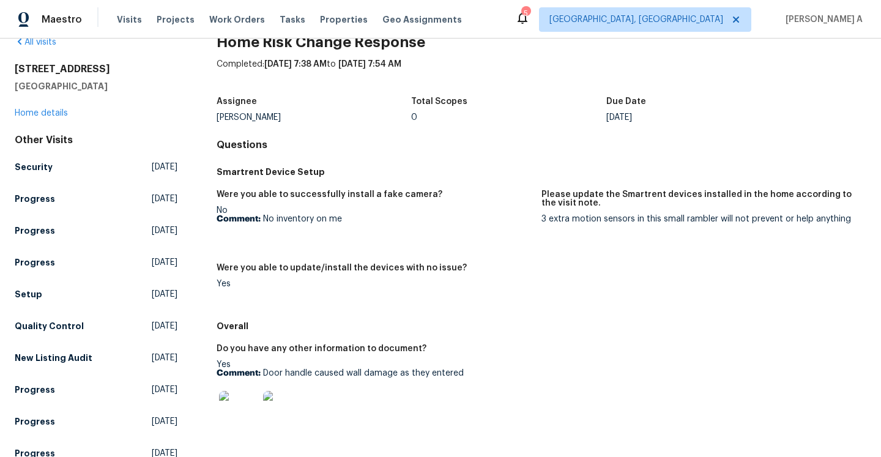
scroll to position [20, 0]
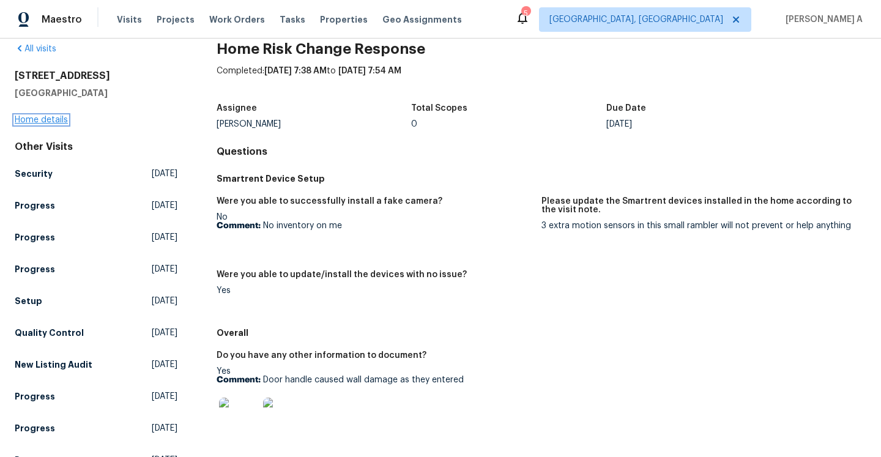
click at [54, 122] on link "Home details" at bounding box center [41, 120] width 53 height 9
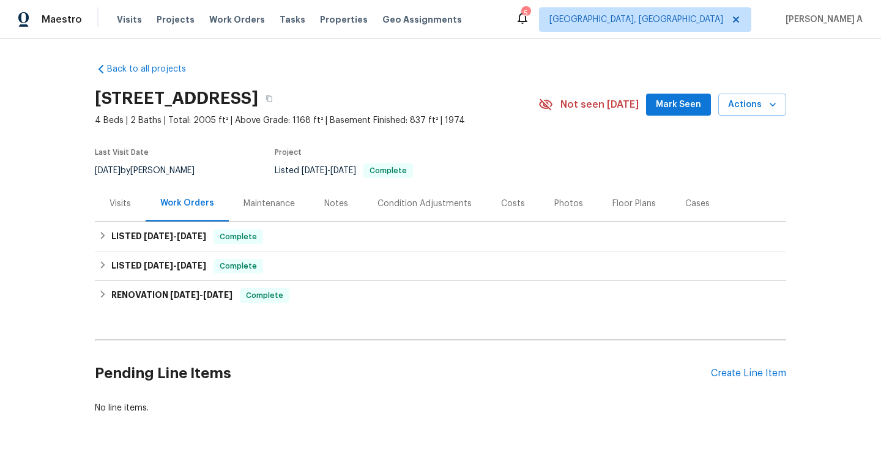
click at [126, 210] on div "Visits" at bounding box center [120, 203] width 51 height 36
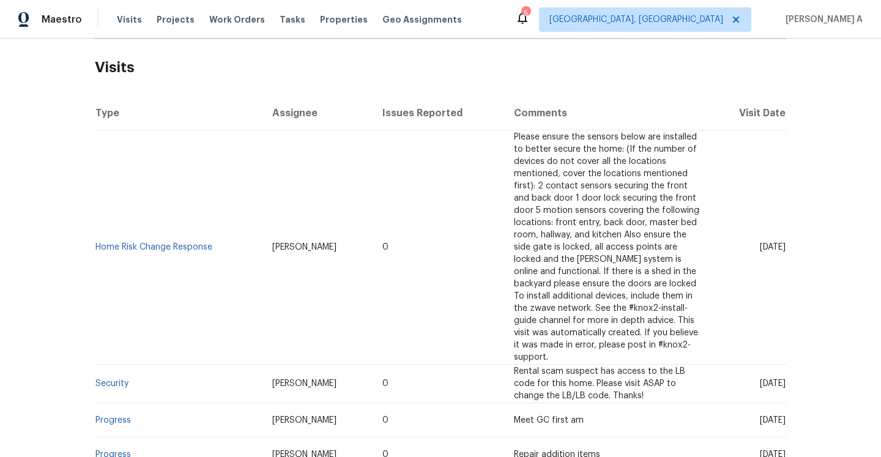
scroll to position [251, 0]
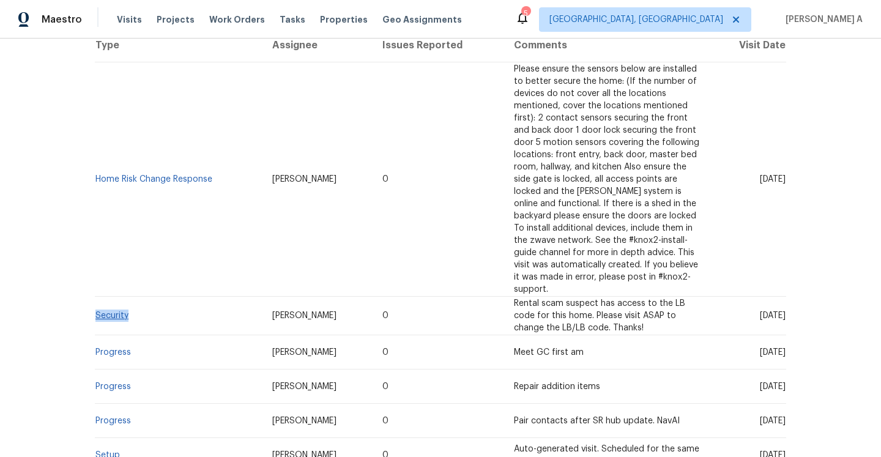
drag, startPoint x: 132, startPoint y: 305, endPoint x: 95, endPoint y: 304, distance: 37.3
click at [95, 304] on td "Security" at bounding box center [179, 316] width 168 height 39
copy link "Security"
click at [117, 311] on link "Security" at bounding box center [111, 315] width 33 height 9
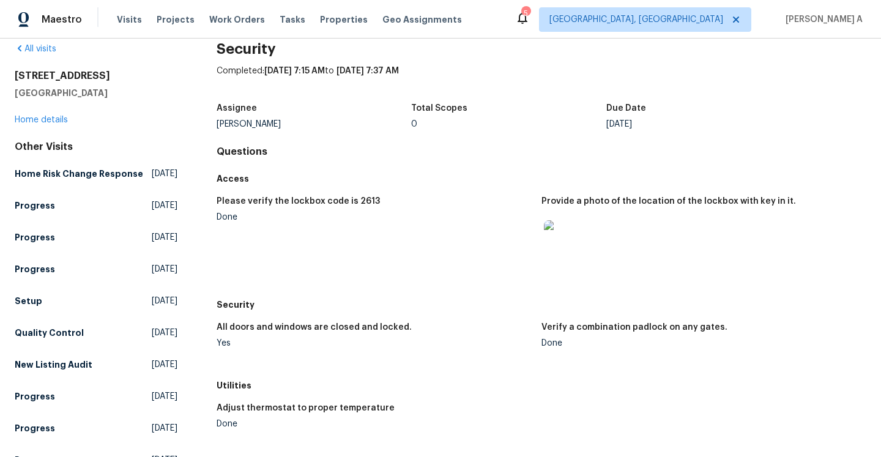
scroll to position [24, 0]
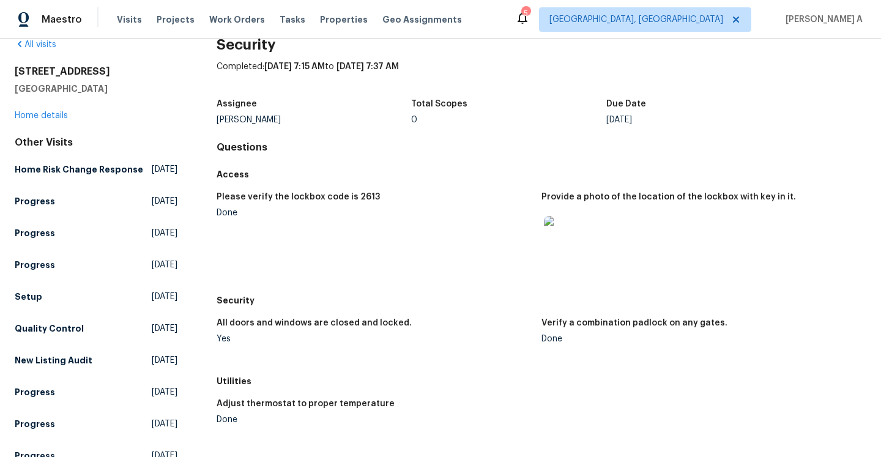
drag, startPoint x: 286, startPoint y: 195, endPoint x: 389, endPoint y: 195, distance: 102.8
click at [389, 195] on div "Please verify the lockbox code is 2613" at bounding box center [374, 201] width 315 height 16
drag, startPoint x: 373, startPoint y: 195, endPoint x: 284, endPoint y: 199, distance: 88.8
click at [284, 199] on div "Please verify the lockbox code is 2613" at bounding box center [374, 201] width 315 height 16
copy h5 "lockbox code is 2613"
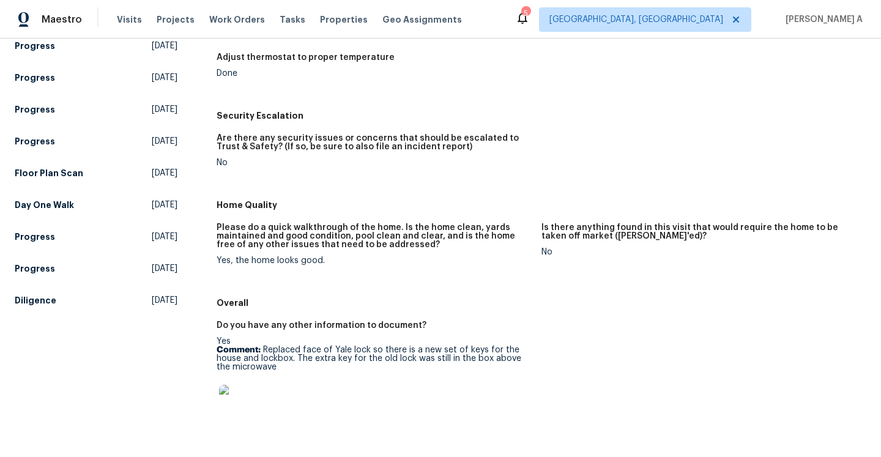
scroll to position [524, 0]
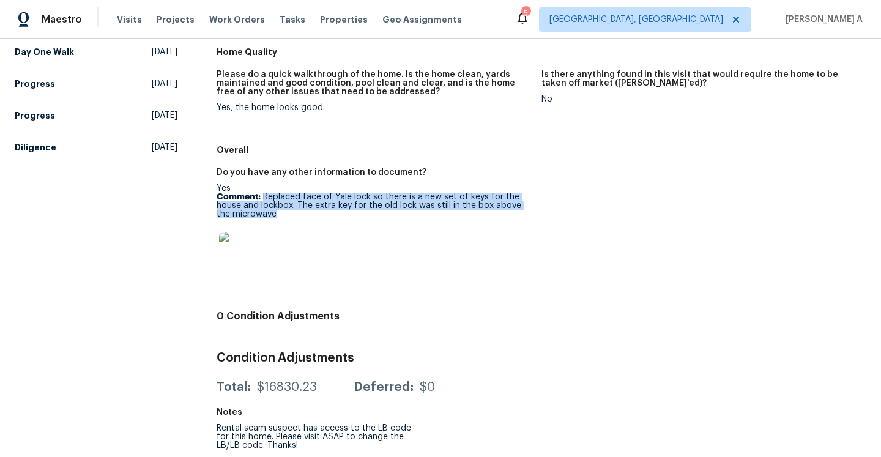
drag, startPoint x: 263, startPoint y: 196, endPoint x: 263, endPoint y: 217, distance: 20.8
click at [263, 217] on p "Comment: Replaced face of Yale lock so there is a new set of keys for the house…" at bounding box center [374, 206] width 315 height 26
copy p "Replaced face of Yale lock so there is a new set of keys for the house and lock…"
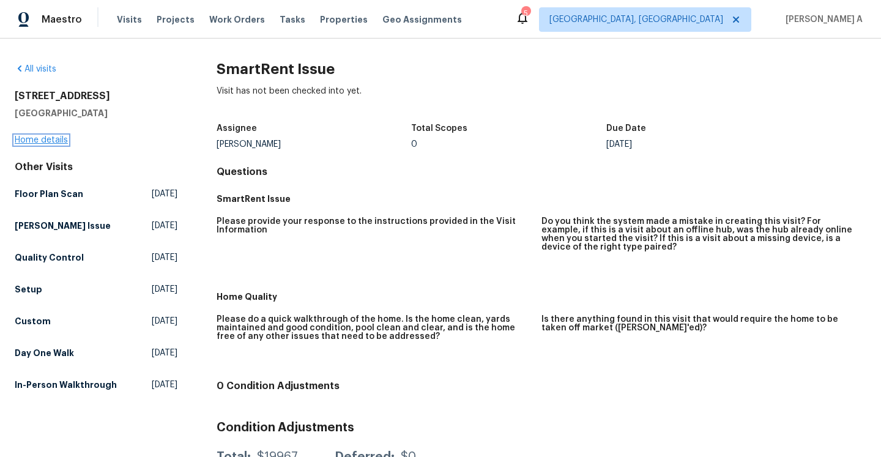
click at [62, 142] on link "Home details" at bounding box center [41, 140] width 53 height 9
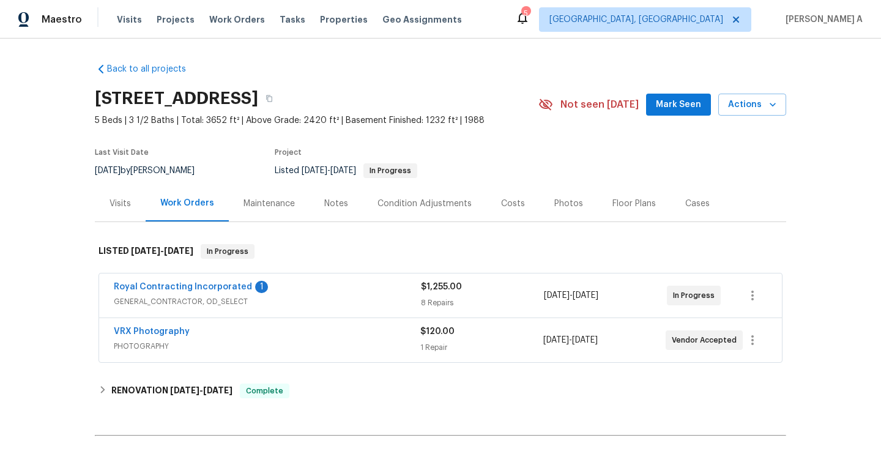
click at [368, 308] on div "Royal Contracting Incorporated 1 GENERAL_CONTRACTOR, OD_SELECT" at bounding box center [267, 295] width 307 height 29
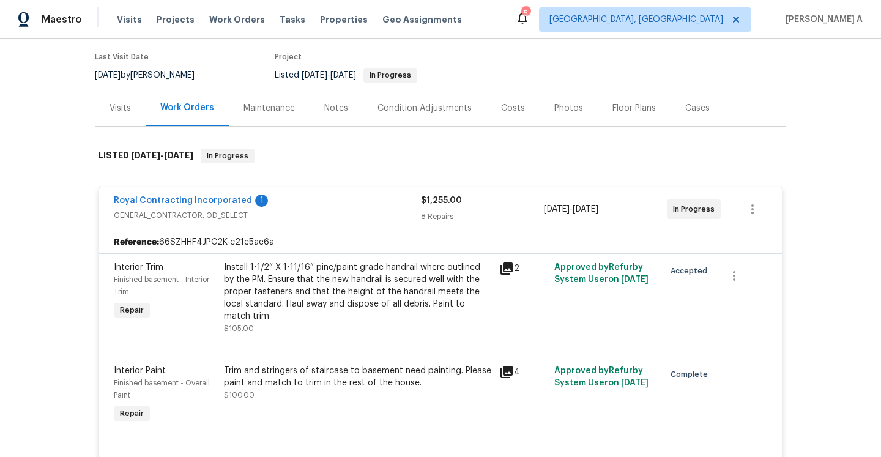
scroll to position [69, 0]
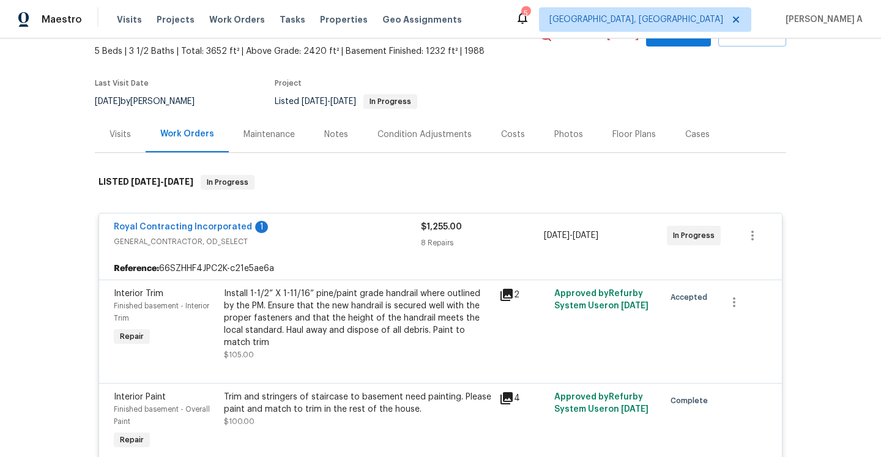
click at [140, 142] on div "Visits" at bounding box center [120, 134] width 51 height 36
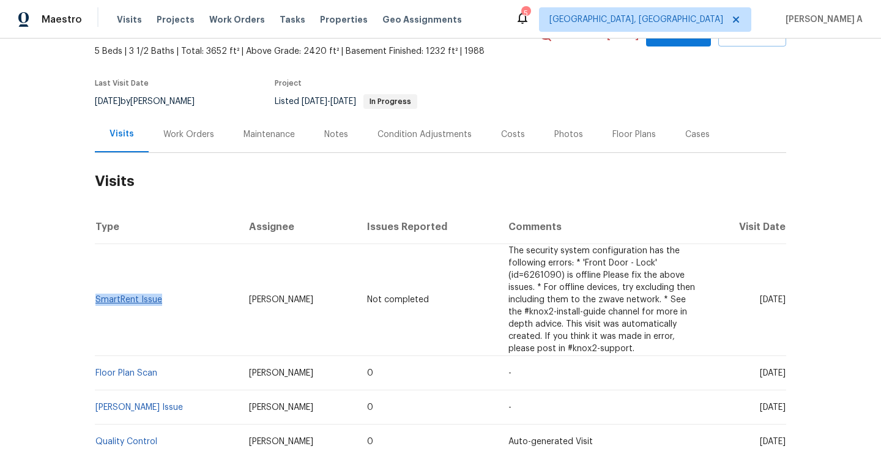
drag, startPoint x: 172, startPoint y: 304, endPoint x: 97, endPoint y: 299, distance: 75.4
click at [97, 299] on td "SmartRent Issue" at bounding box center [167, 300] width 144 height 112
copy link "SmartRent Issue"
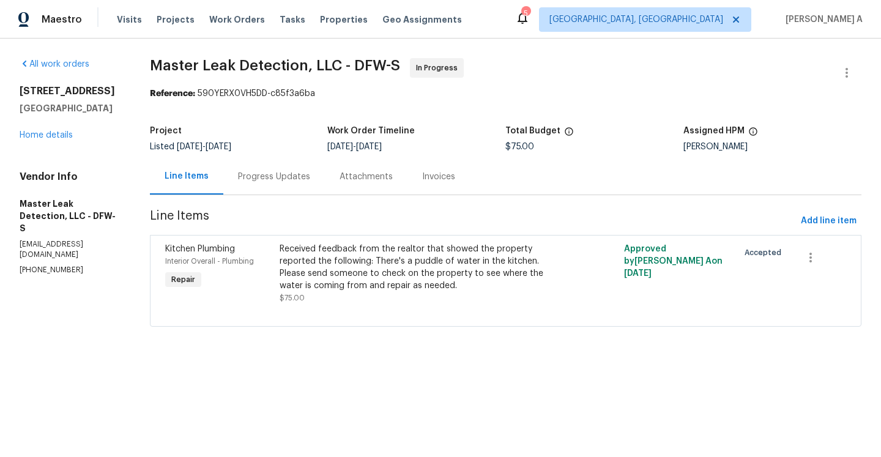
click at [269, 175] on div "Progress Updates" at bounding box center [274, 177] width 72 height 12
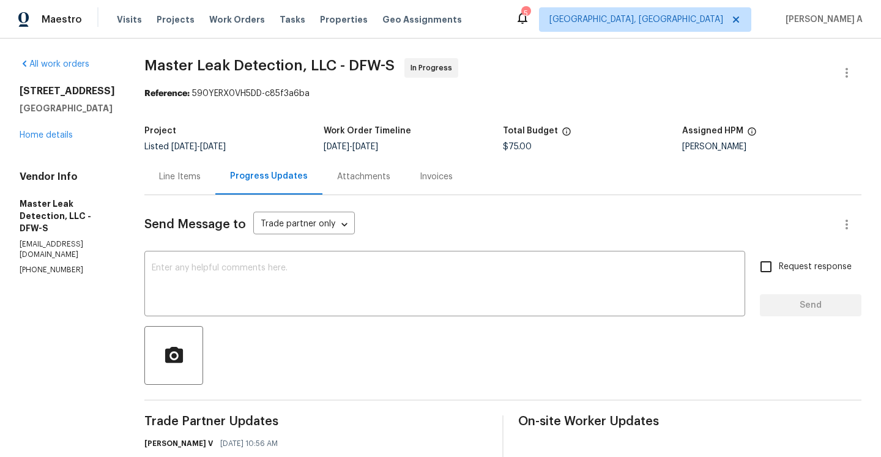
click at [199, 172] on div "Line Items" at bounding box center [180, 177] width 42 height 12
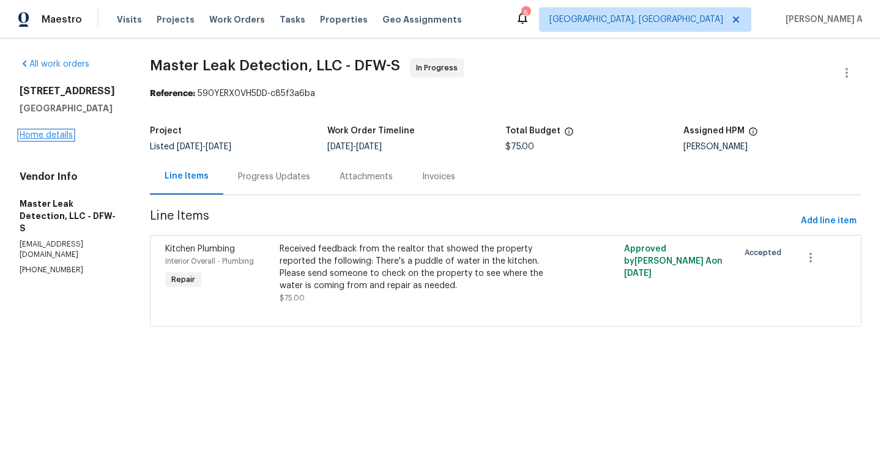
click at [61, 140] on link "Home details" at bounding box center [46, 135] width 53 height 9
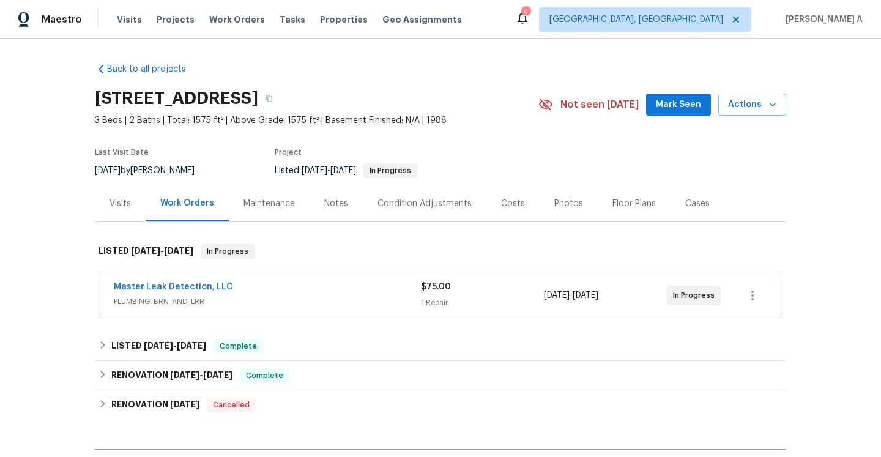
click at [381, 291] on div "Master Leak Detection, LLC" at bounding box center [267, 288] width 307 height 15
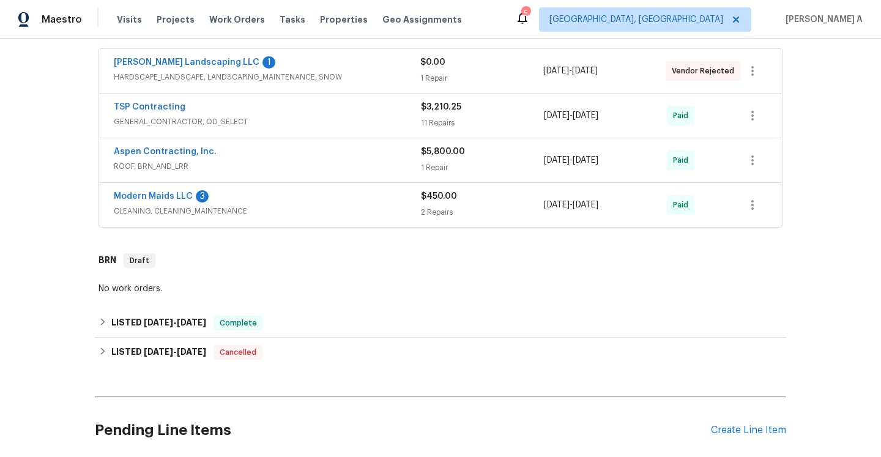
scroll to position [322, 0]
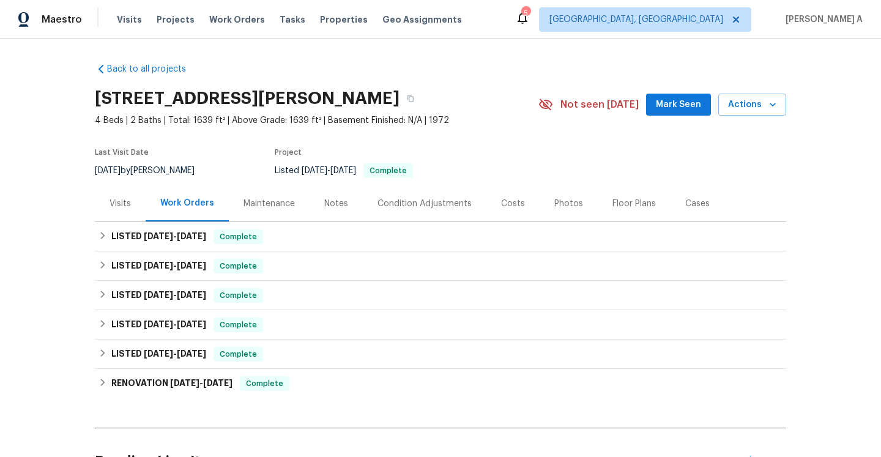
click at [111, 190] on div "Visits" at bounding box center [120, 203] width 51 height 36
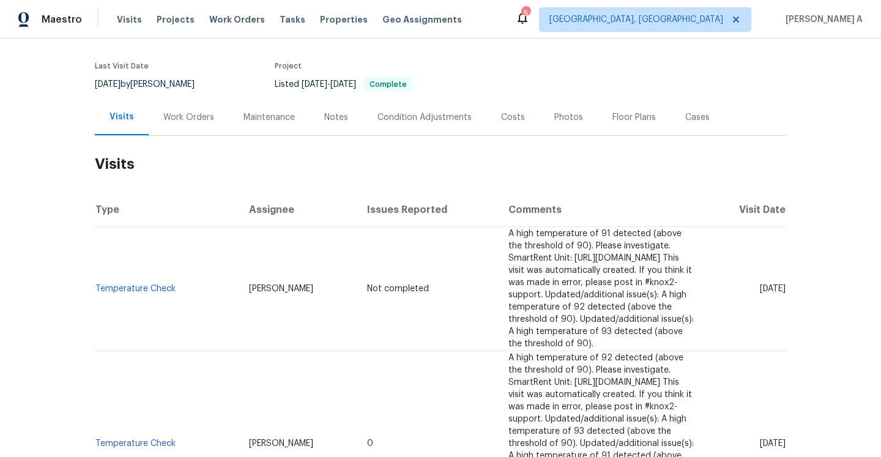
scroll to position [107, 0]
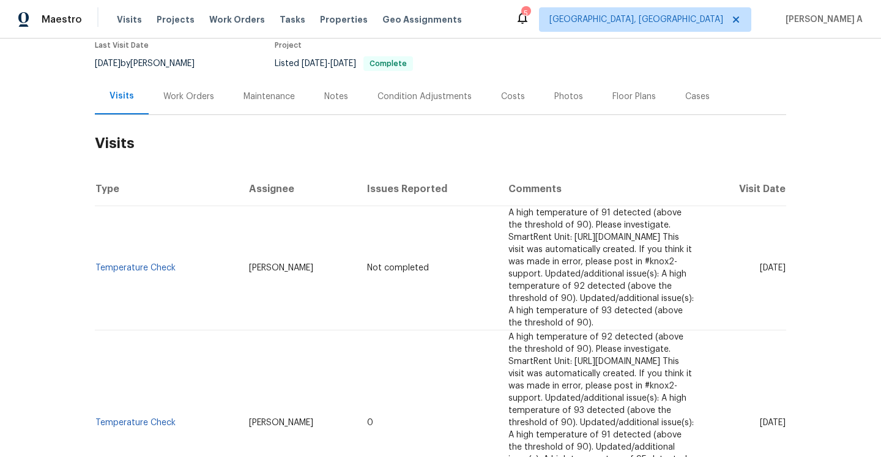
click at [167, 94] on div "Work Orders" at bounding box center [188, 97] width 51 height 12
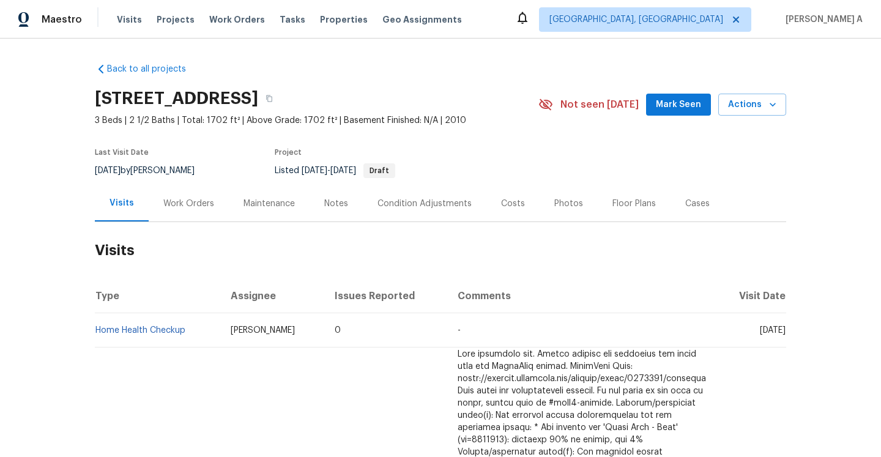
click at [193, 198] on div "Work Orders" at bounding box center [188, 204] width 51 height 12
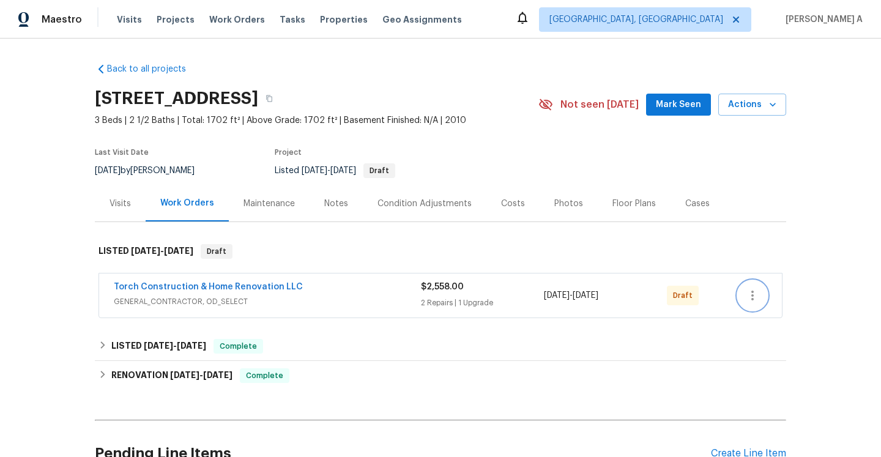
click at [761, 294] on button "button" at bounding box center [752, 295] width 29 height 29
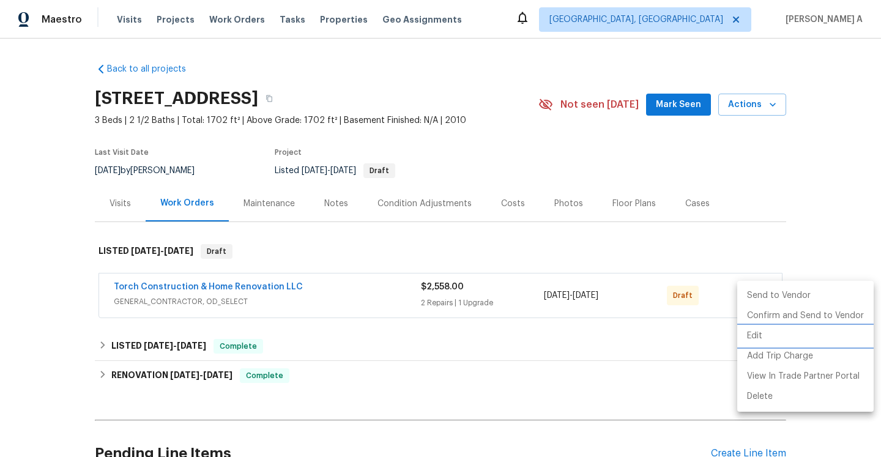
click at [769, 342] on li "Edit" at bounding box center [805, 336] width 136 height 20
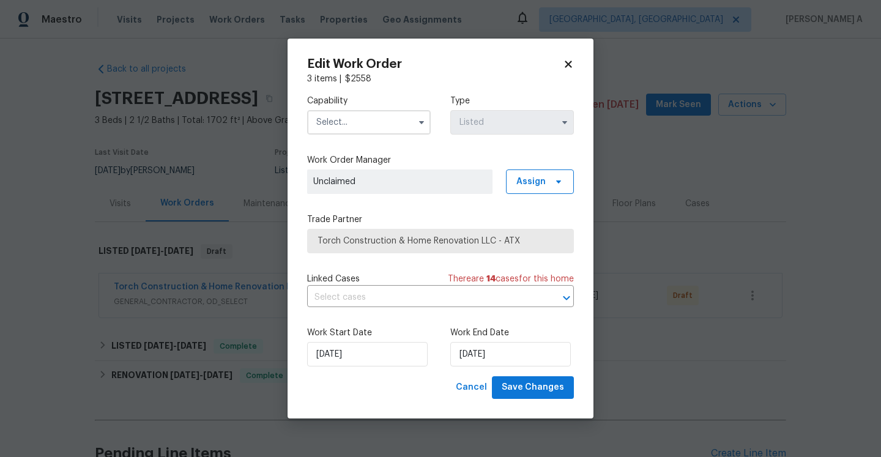
click at [404, 122] on input "text" at bounding box center [369, 122] width 124 height 24
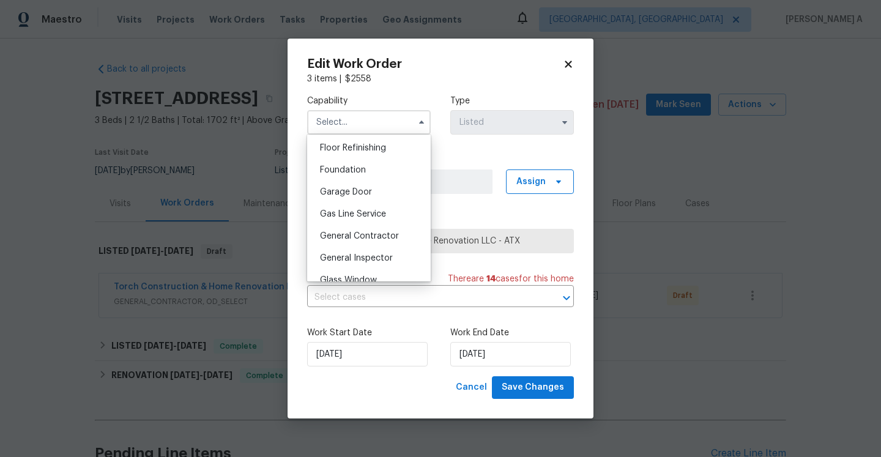
scroll to position [502, 0]
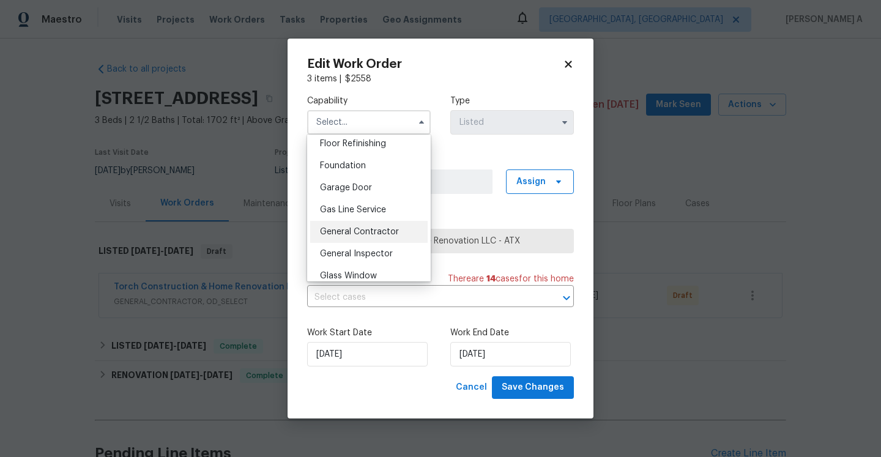
click at [381, 225] on div "General Contractor" at bounding box center [368, 232] width 117 height 22
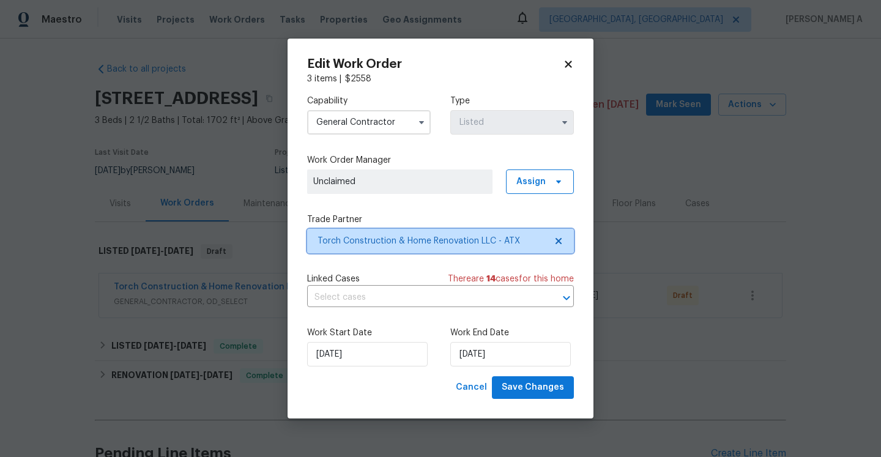
click at [390, 239] on span "Torch Construction & Home Renovation LLC - ATX" at bounding box center [432, 241] width 228 height 12
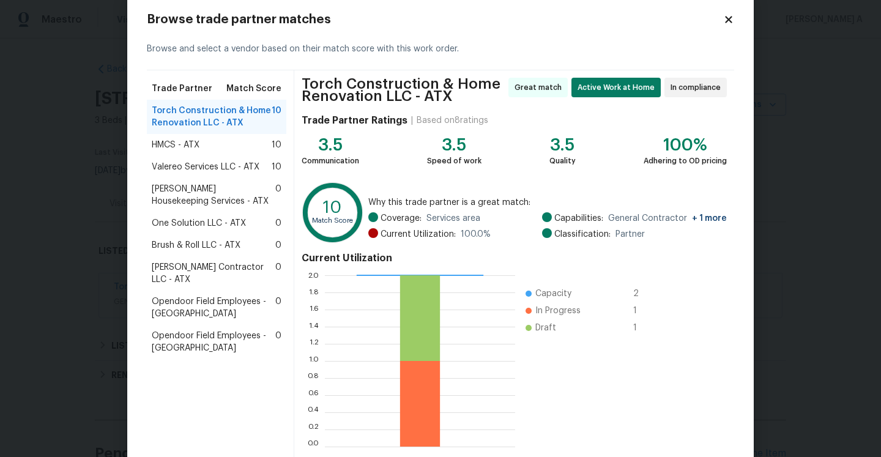
scroll to position [88, 0]
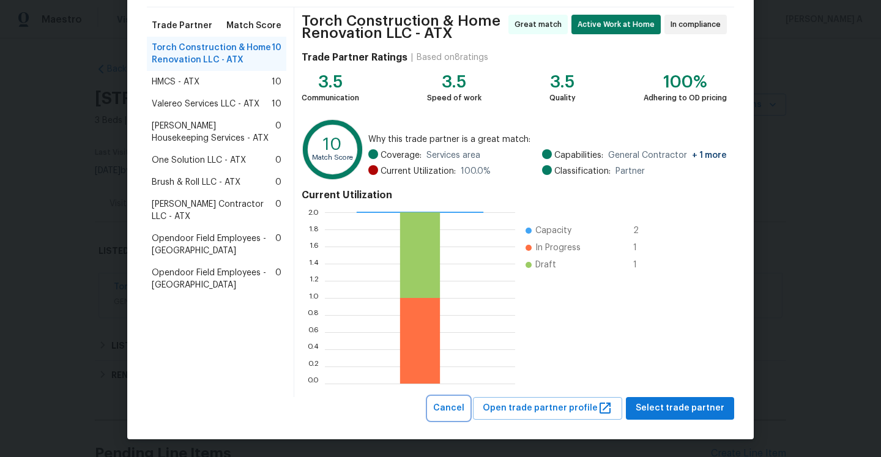
click at [455, 407] on span "Cancel" at bounding box center [448, 408] width 31 height 15
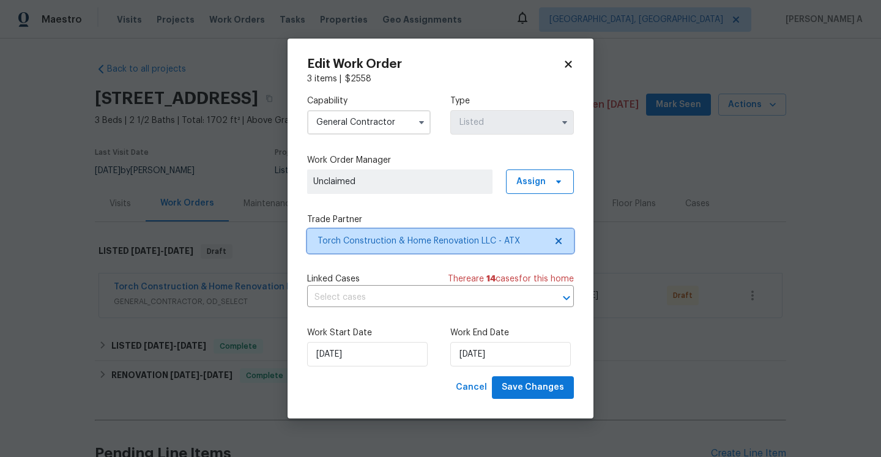
scroll to position [0, 0]
click at [395, 122] on input "General Contractor" at bounding box center [369, 122] width 124 height 24
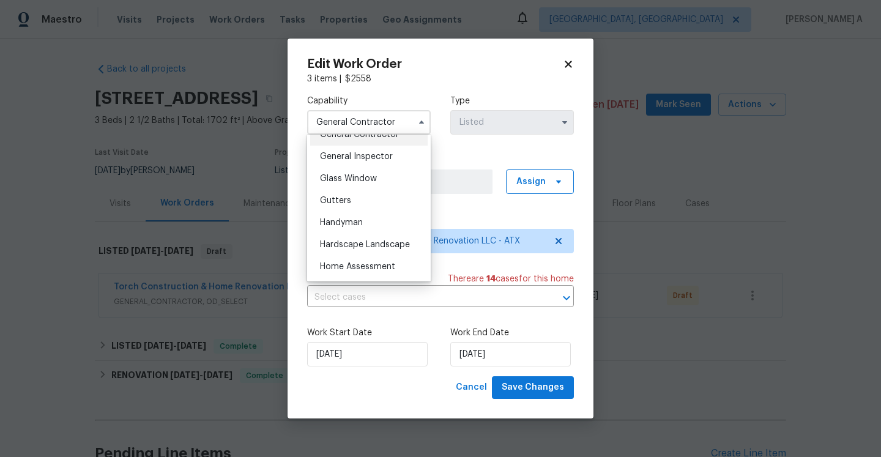
scroll to position [600, 0]
click at [389, 214] on div "Handyman" at bounding box center [368, 222] width 117 height 22
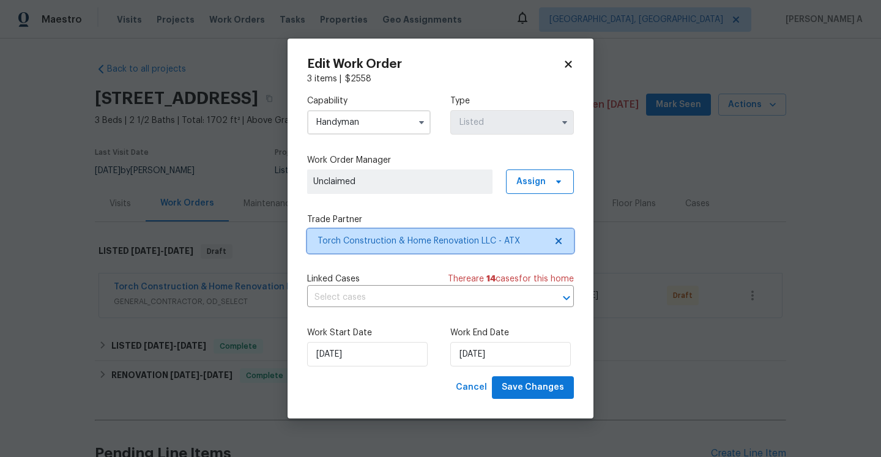
click at [392, 236] on span "Torch Construction & Home Renovation LLC - ATX" at bounding box center [432, 241] width 228 height 12
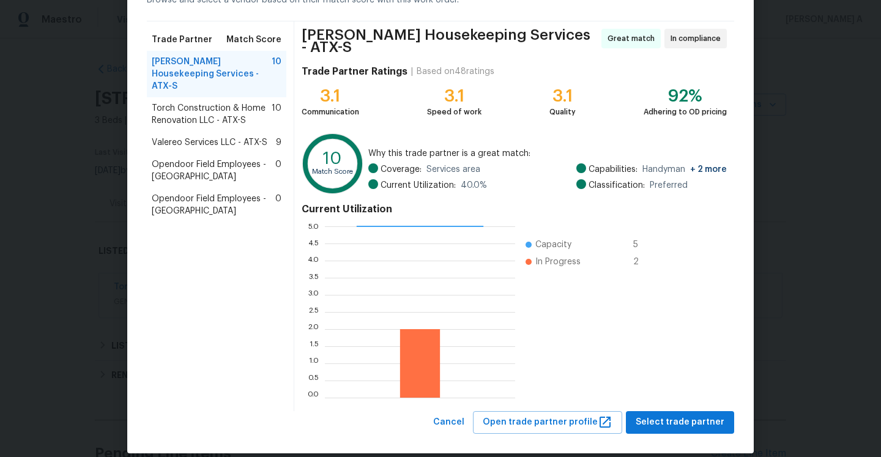
scroll to position [83, 0]
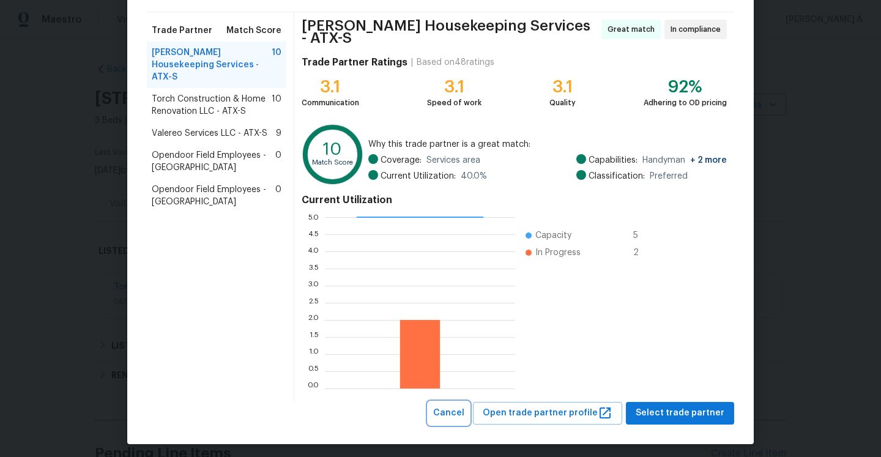
click at [469, 402] on button "Cancel" at bounding box center [448, 413] width 41 height 23
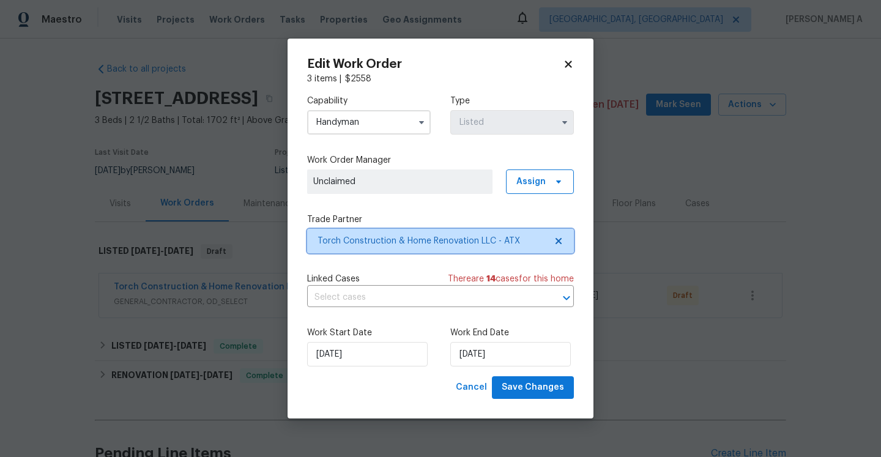
scroll to position [0, 0]
click at [383, 124] on input "Handyman" at bounding box center [369, 122] width 124 height 24
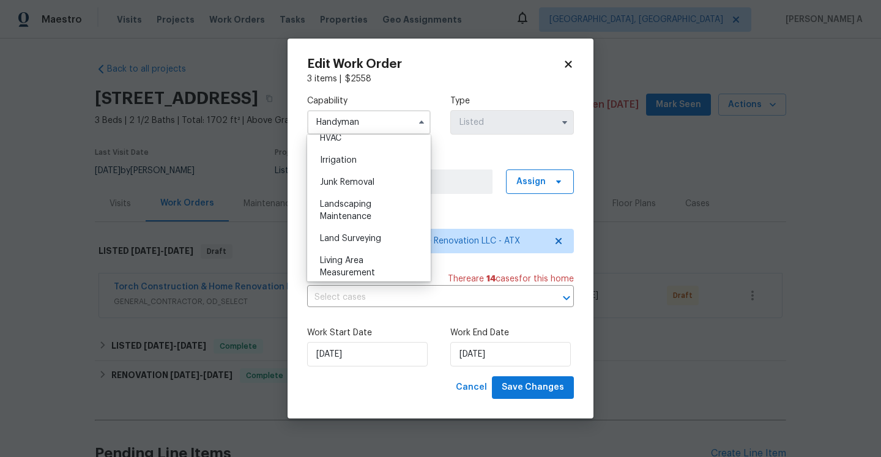
scroll to position [752, 0]
click at [379, 200] on div "Landscaping Maintenance" at bounding box center [368, 208] width 117 height 34
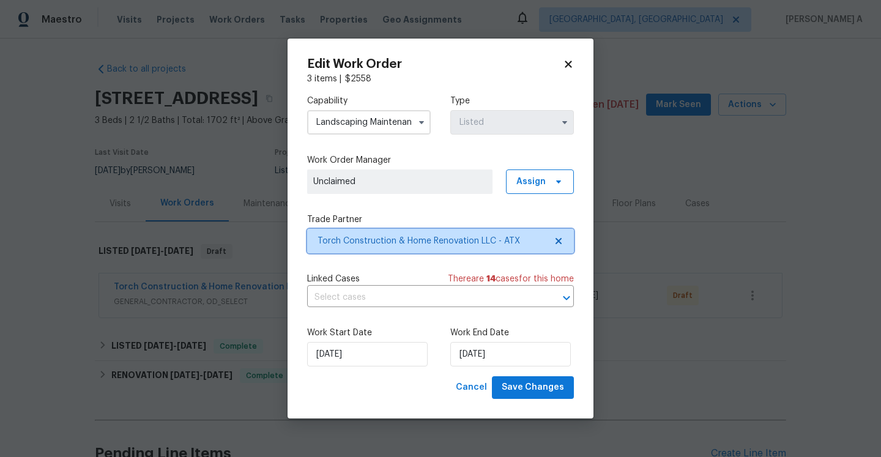
click at [392, 245] on span "Torch Construction & Home Renovation LLC - ATX" at bounding box center [432, 241] width 228 height 12
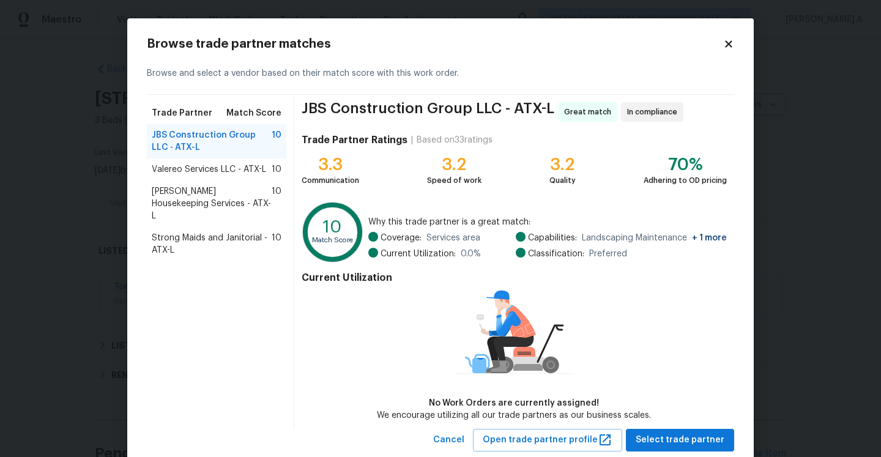
scroll to position [31, 0]
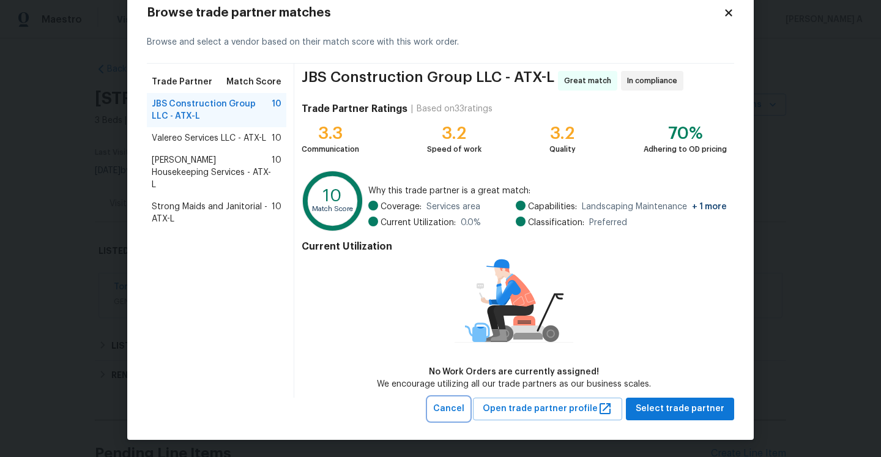
click at [452, 401] on span "Cancel" at bounding box center [448, 408] width 31 height 15
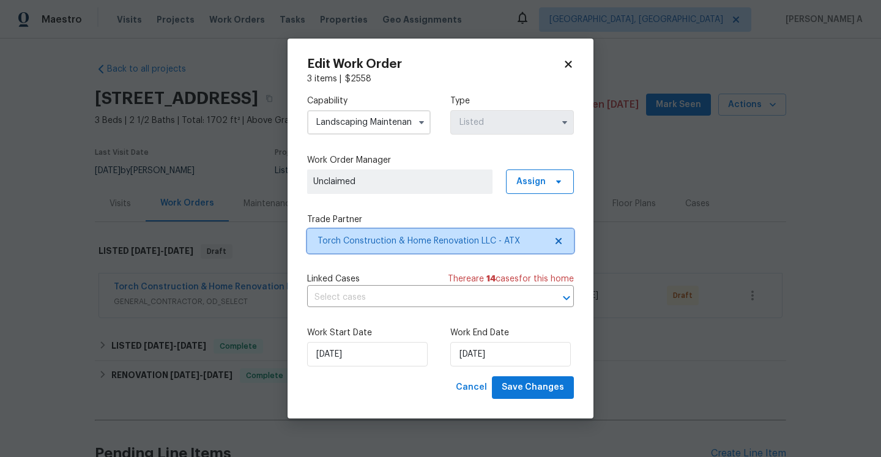
scroll to position [0, 0]
click at [351, 119] on input "Landscaping Maintenance" at bounding box center [369, 122] width 124 height 24
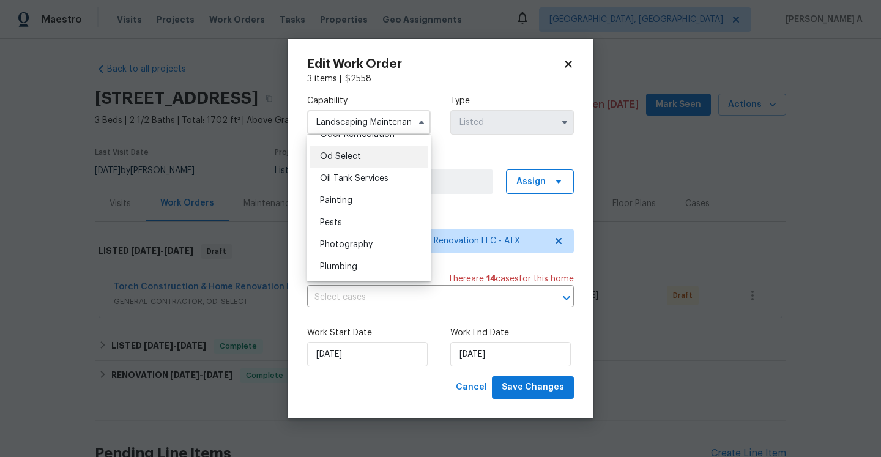
scroll to position [978, 0]
click at [372, 259] on div "Plumbing" at bounding box center [368, 264] width 117 height 22
type input "Plumbing"
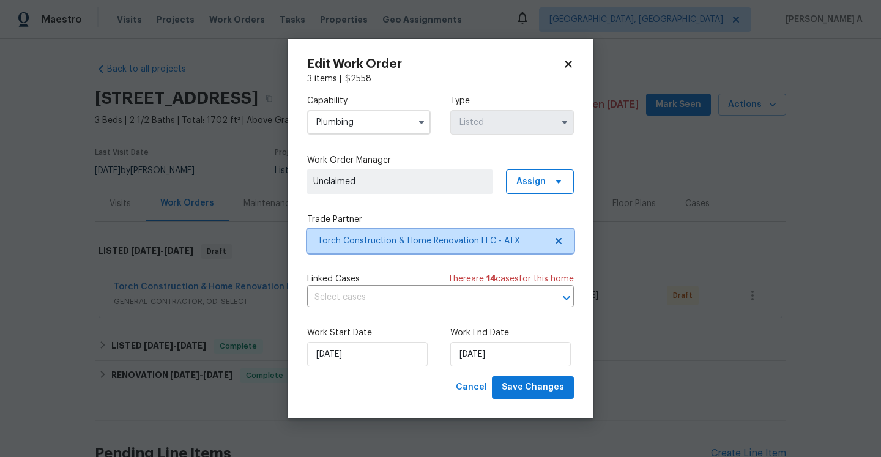
click at [370, 244] on span "Torch Construction & Home Renovation LLC - ATX" at bounding box center [432, 241] width 228 height 12
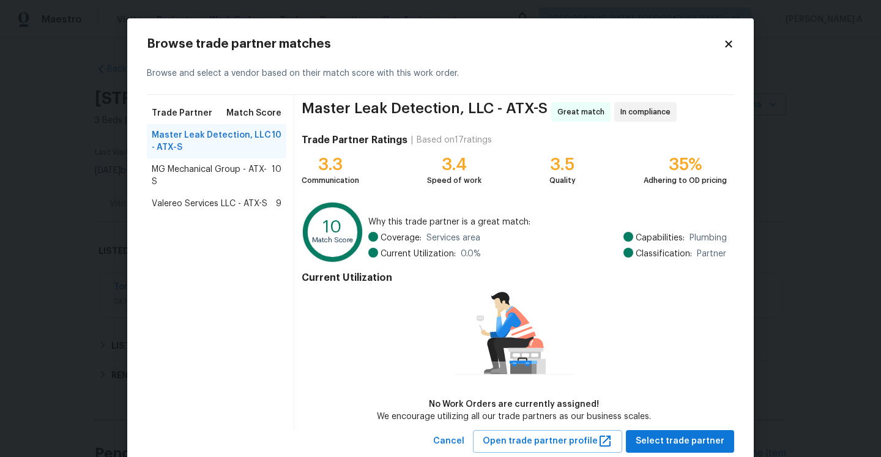
scroll to position [32, 0]
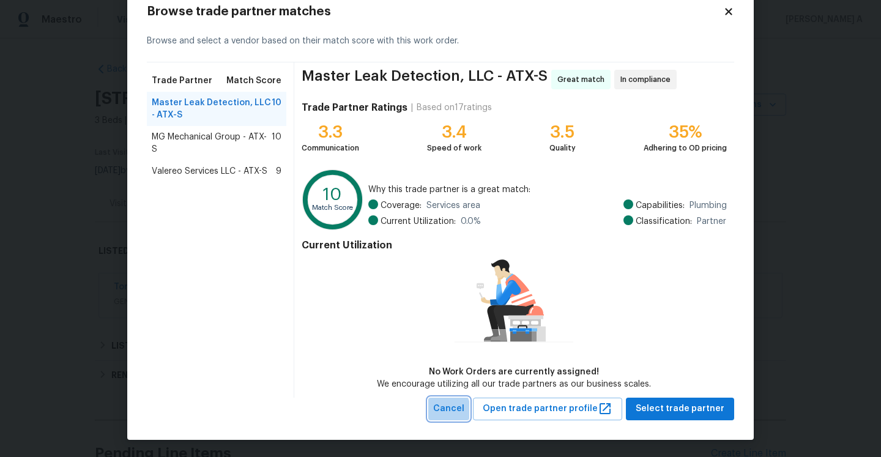
click at [449, 412] on button "Cancel" at bounding box center [448, 409] width 41 height 23
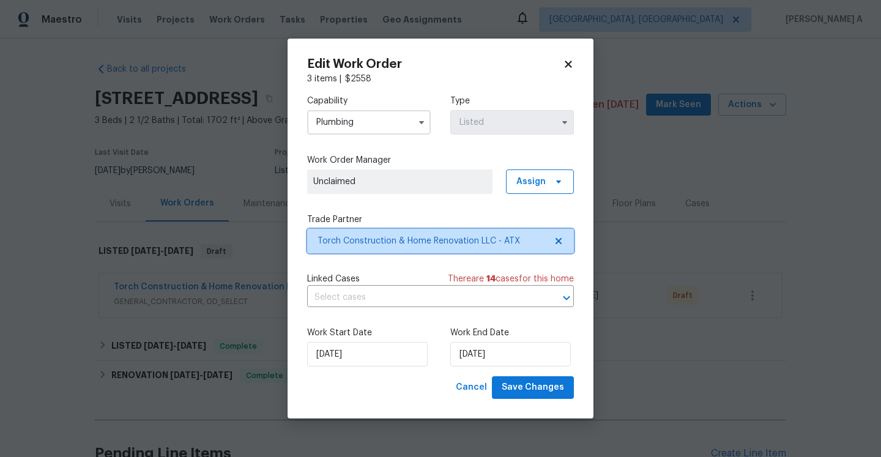
scroll to position [0, 0]
click at [567, 65] on icon at bounding box center [568, 64] width 7 height 7
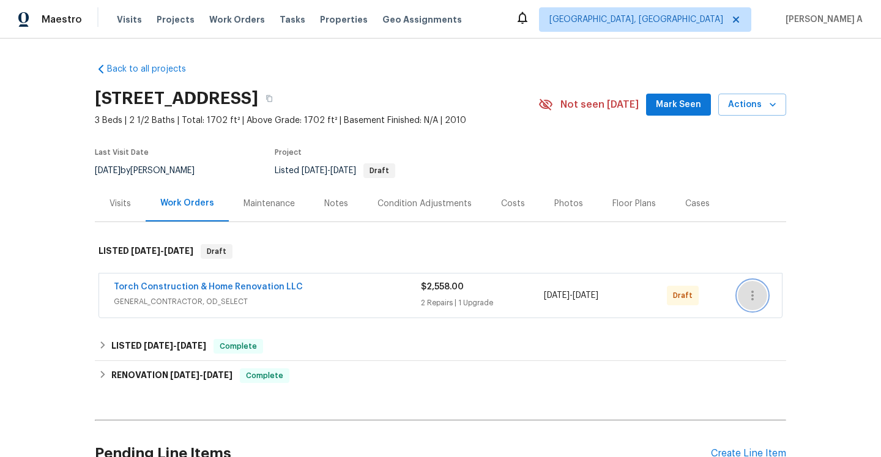
click at [752, 295] on icon "button" at bounding box center [752, 296] width 2 height 10
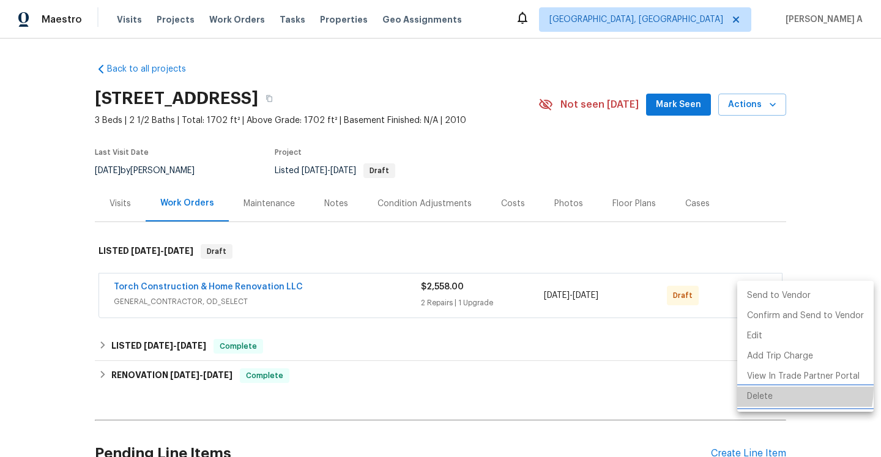
click at [759, 387] on li "Delete" at bounding box center [805, 397] width 136 height 20
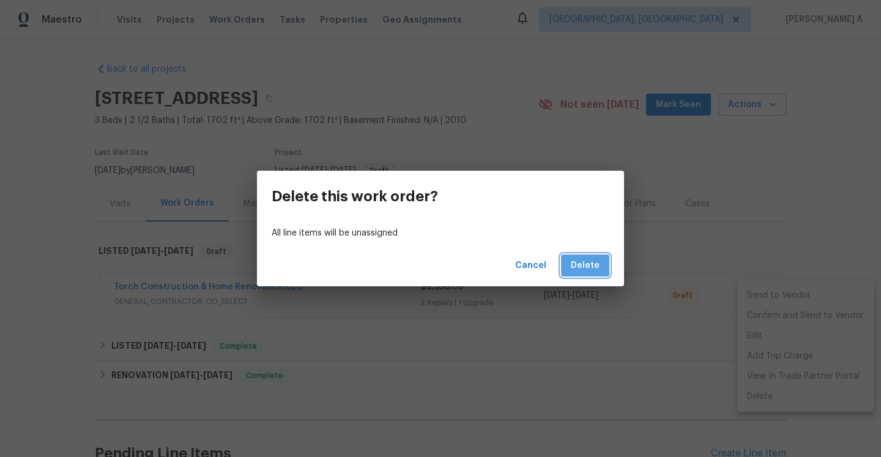
click at [575, 257] on button "Delete" at bounding box center [585, 266] width 48 height 23
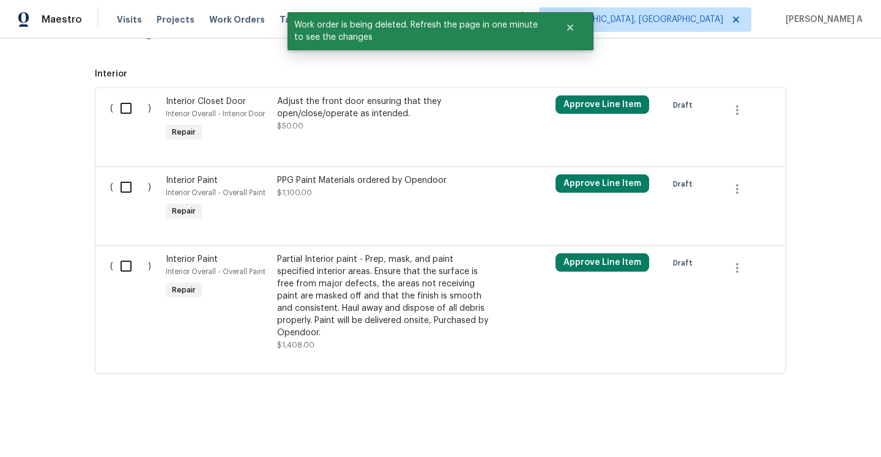
scroll to position [318, 0]
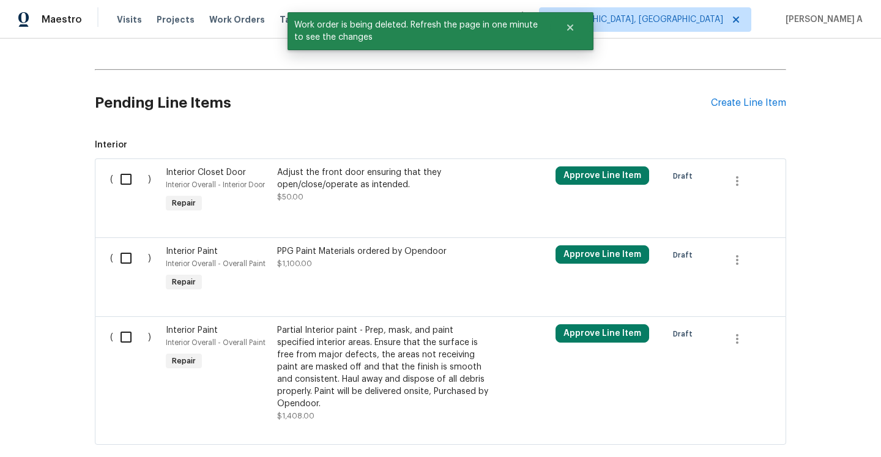
click at [129, 343] on input "checkbox" at bounding box center [130, 337] width 35 height 26
checkbox input "true"
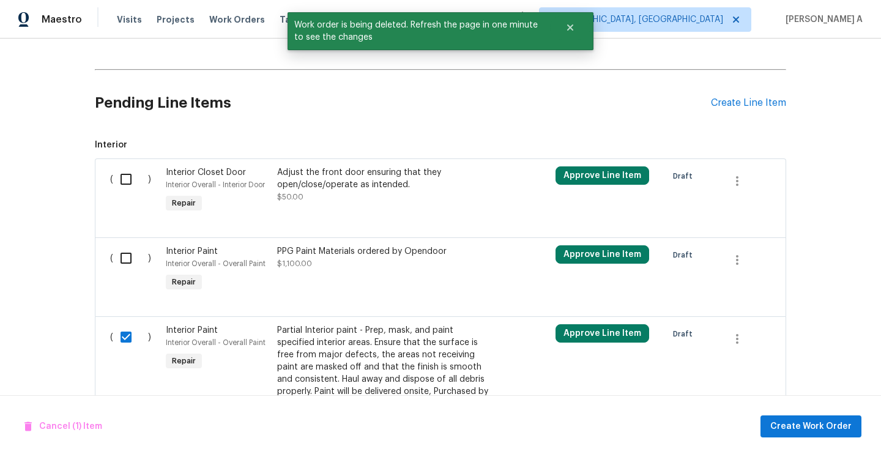
click at [124, 255] on input "checkbox" at bounding box center [130, 258] width 35 height 26
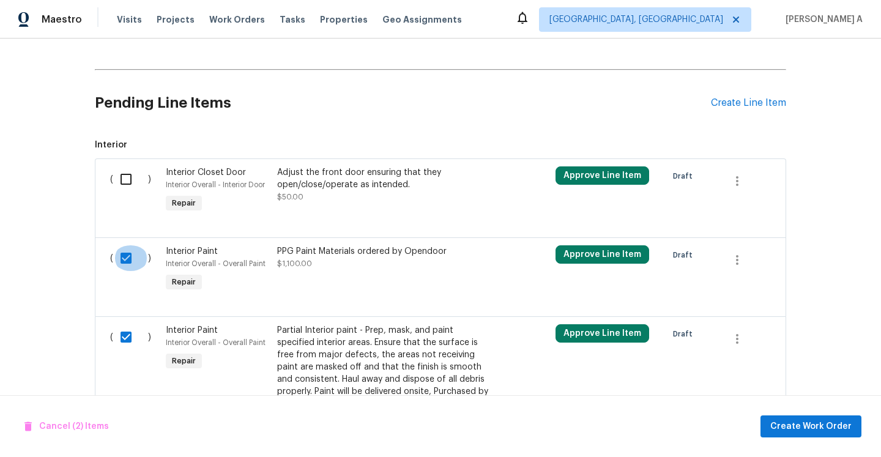
click at [122, 263] on input "checkbox" at bounding box center [130, 258] width 35 height 26
checkbox input "false"
click at [120, 185] on input "checkbox" at bounding box center [130, 179] width 35 height 26
checkbox input "true"
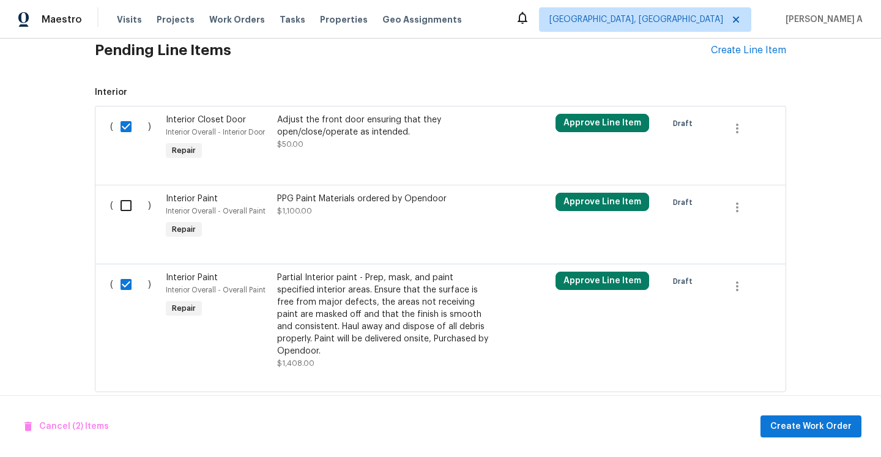
scroll to position [390, 0]
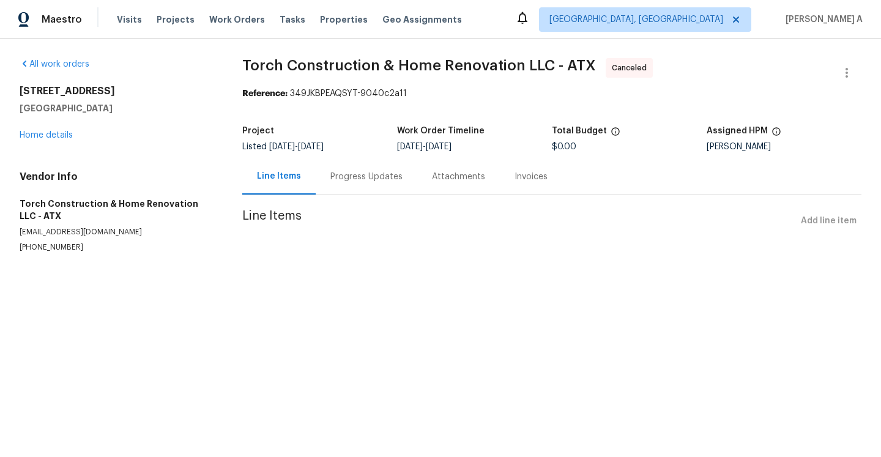
click at [404, 177] on div "Progress Updates" at bounding box center [367, 176] width 102 height 36
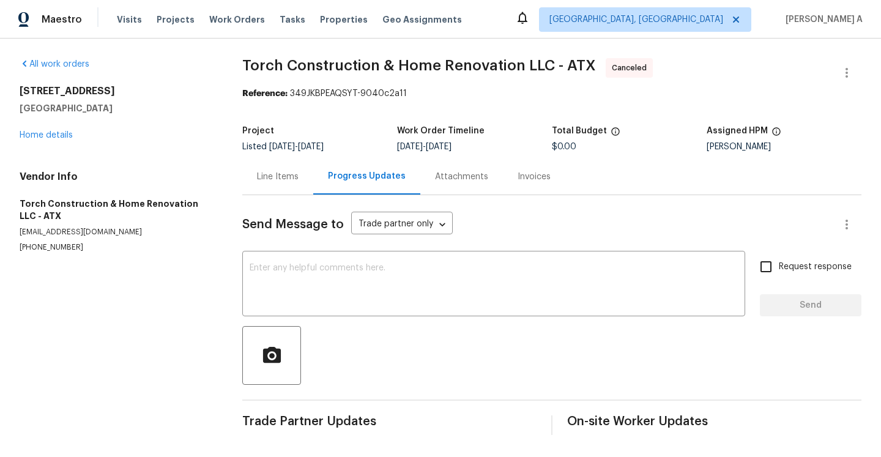
click at [308, 179] on div "Line Items" at bounding box center [277, 176] width 71 height 36
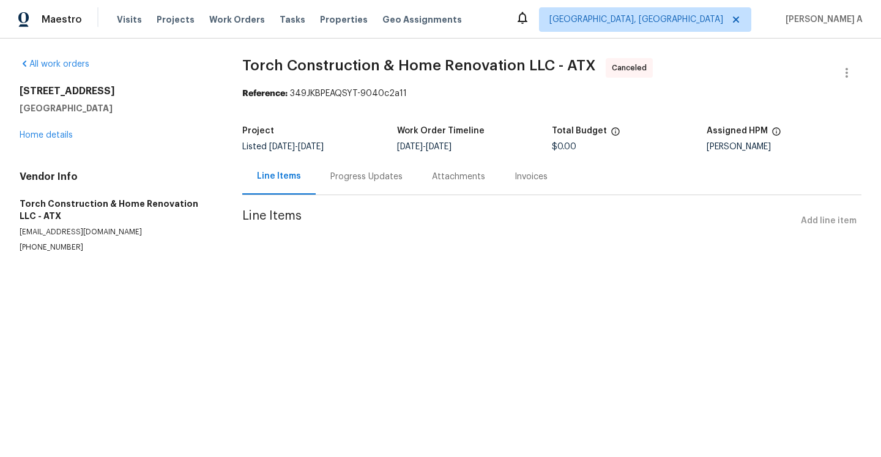
click at [66, 129] on div "[STREET_ADDRESS] Home details" at bounding box center [116, 113] width 193 height 56
click at [67, 136] on link "Home details" at bounding box center [46, 135] width 53 height 9
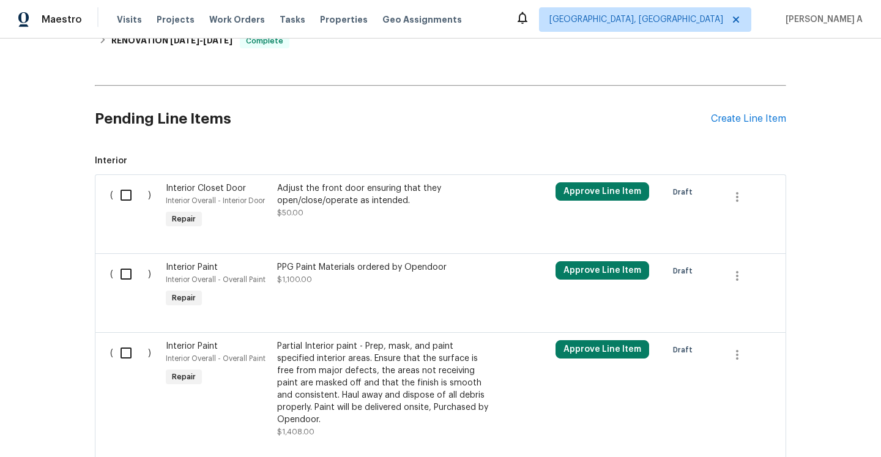
scroll to position [390, 0]
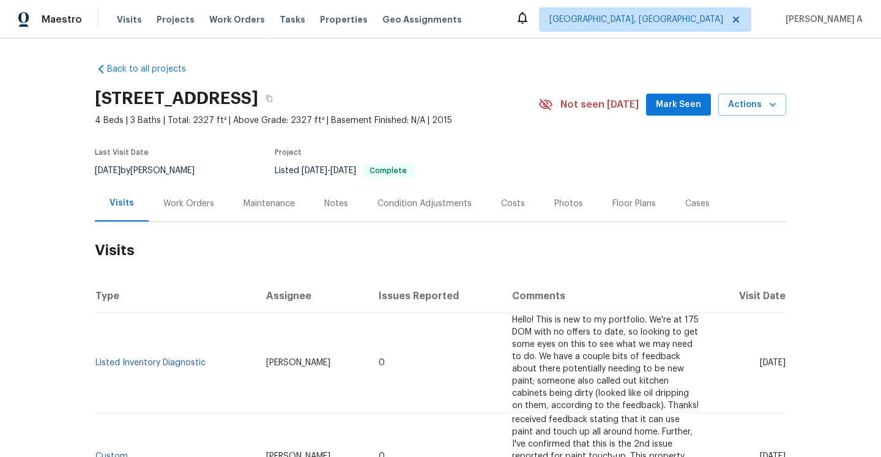
click at [210, 206] on div "Work Orders" at bounding box center [188, 204] width 51 height 12
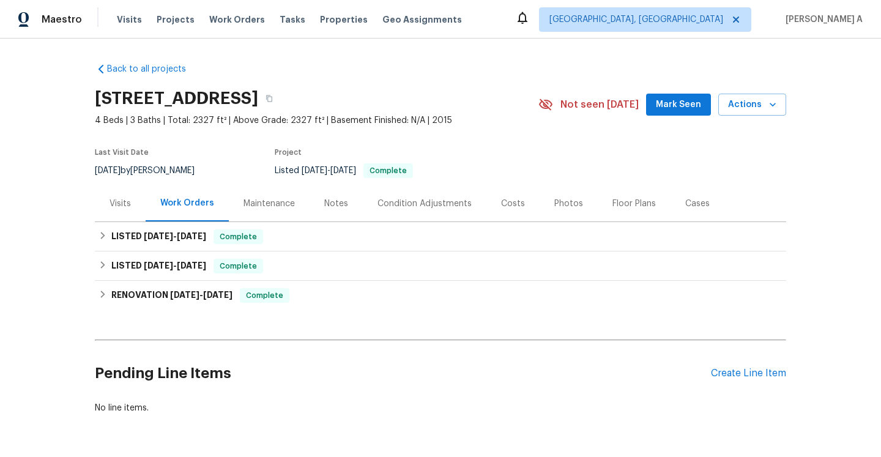
click at [125, 210] on div "Visits" at bounding box center [120, 203] width 51 height 36
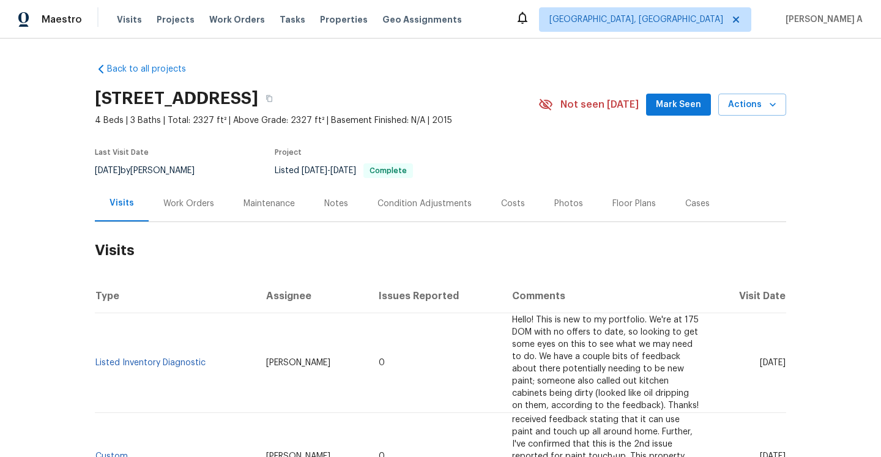
click at [731, 116] on div "[STREET_ADDRESS] 4 Beds | 3 Baths | Total: 2327 ft² | Above Grade: 2327 ft² | B…" at bounding box center [440, 105] width 691 height 44
click at [731, 108] on span "Actions" at bounding box center [752, 104] width 48 height 15
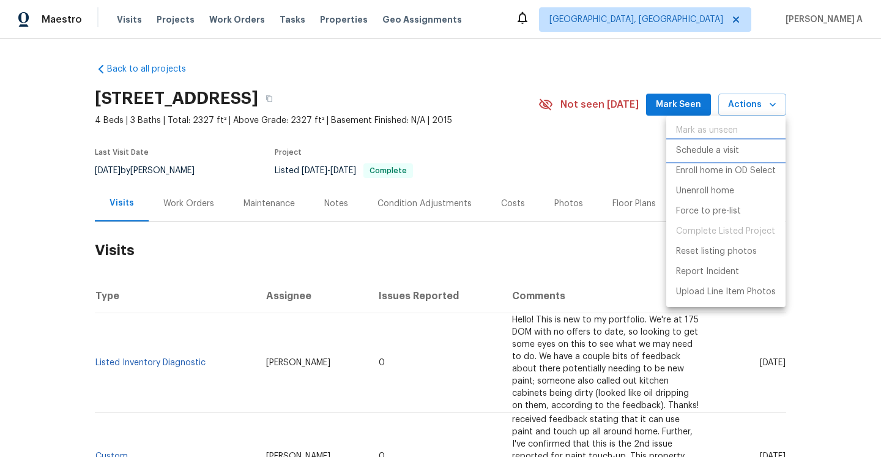
click at [705, 143] on li "Schedule a visit" at bounding box center [725, 151] width 119 height 20
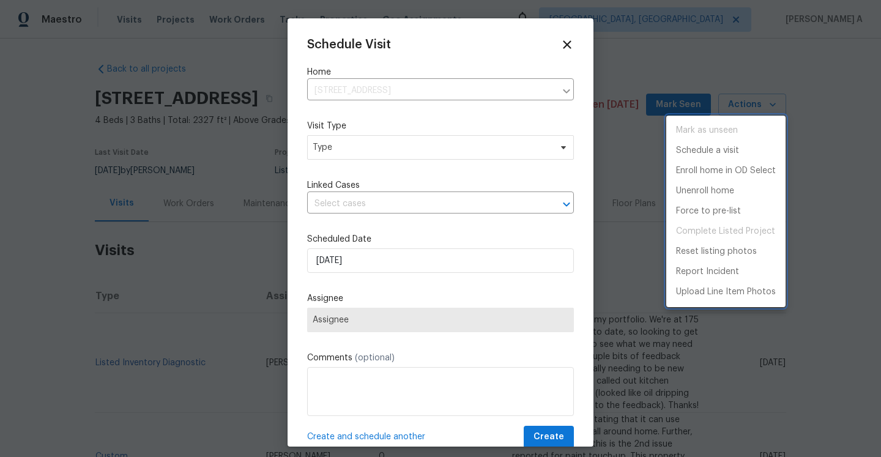
click at [439, 157] on div at bounding box center [440, 228] width 881 height 457
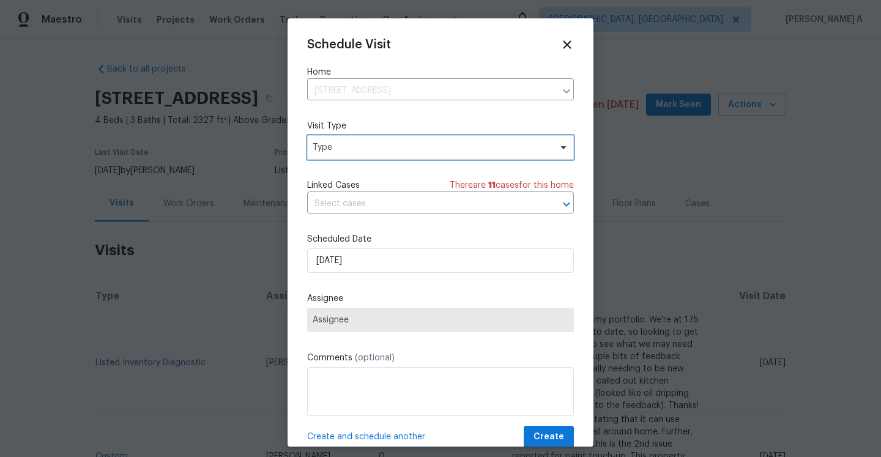
click at [434, 153] on span "Type" at bounding box center [440, 147] width 267 height 24
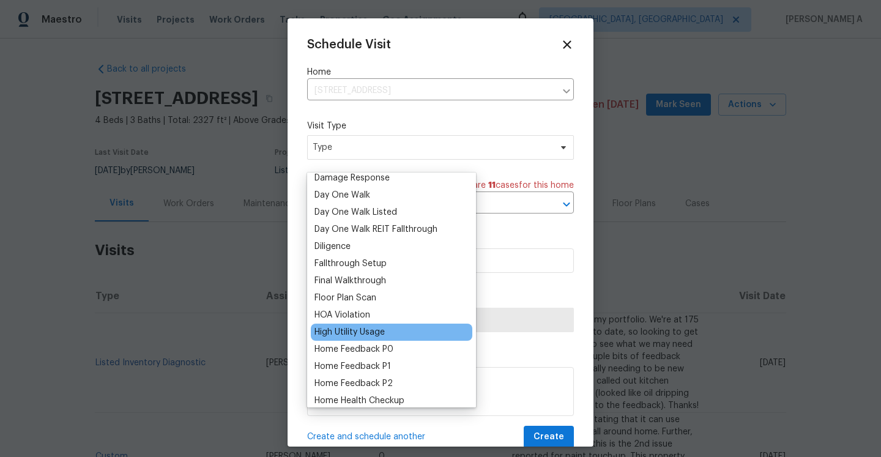
scroll to position [219, 0]
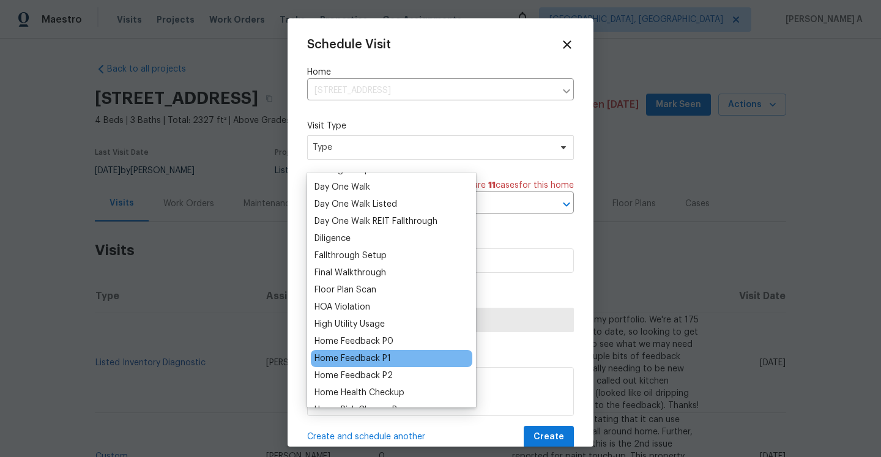
click at [384, 360] on div "Home Feedback P1" at bounding box center [353, 358] width 76 height 12
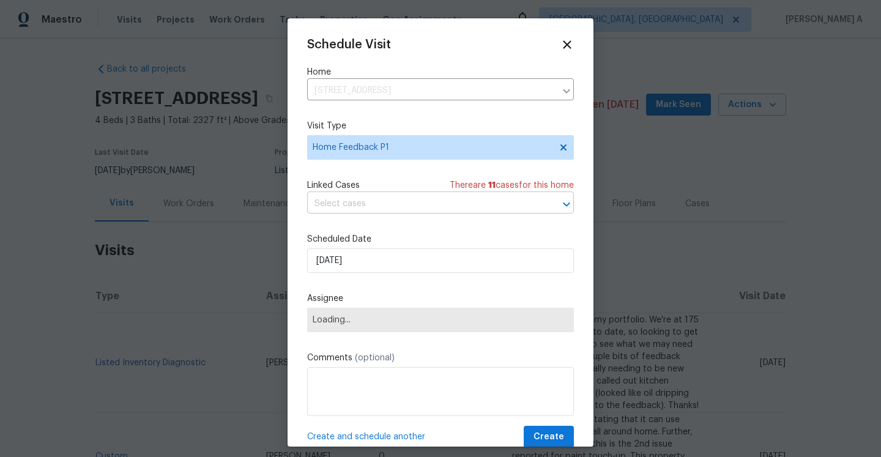
click at [366, 202] on input "text" at bounding box center [423, 204] width 233 height 19
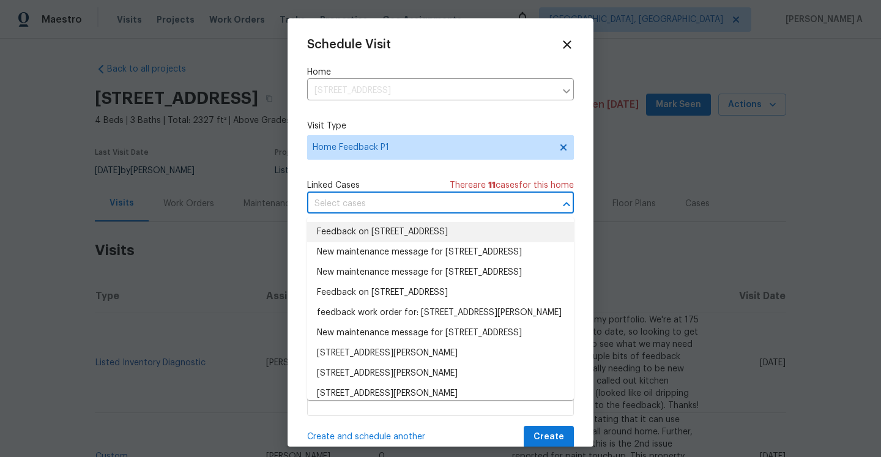
click at [372, 227] on li "Feedback on [STREET_ADDRESS]" at bounding box center [440, 232] width 267 height 20
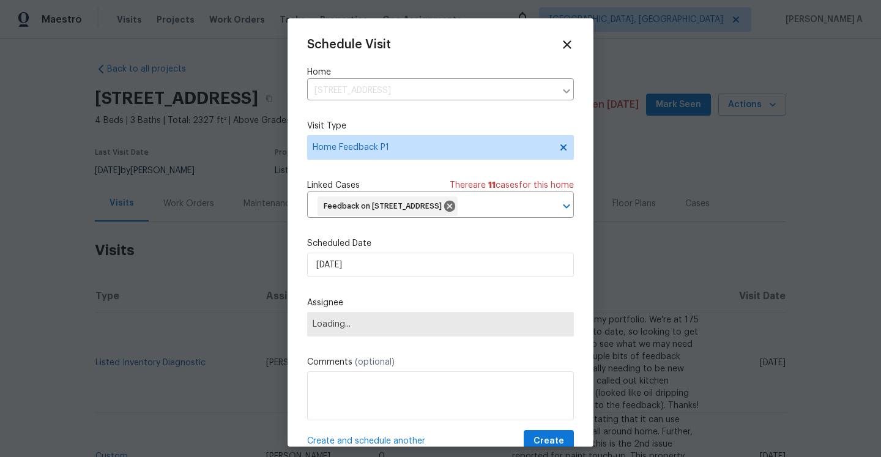
click at [375, 286] on div "Schedule Visit Home [STREET_ADDRESS] ​ Visit Type Home Feedback P1 Linked Cases…" at bounding box center [440, 245] width 267 height 415
click at [375, 266] on input "[DATE]" at bounding box center [440, 265] width 267 height 24
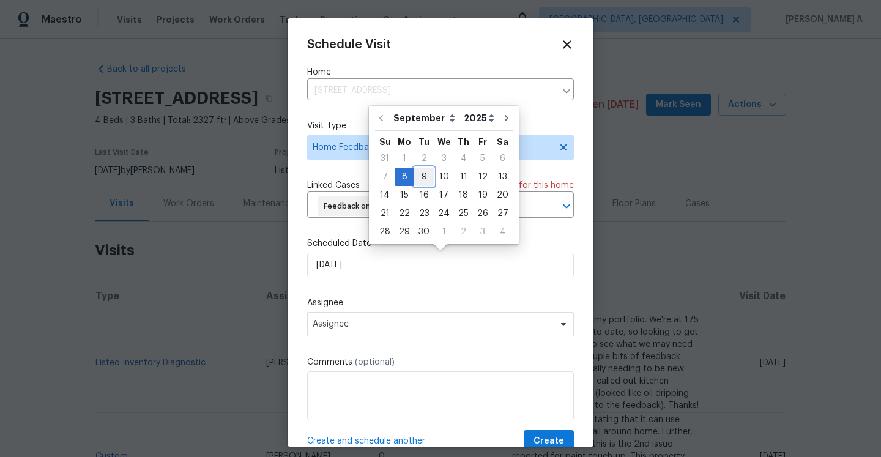
click at [420, 179] on div "9" at bounding box center [424, 176] width 20 height 17
type input "[DATE]"
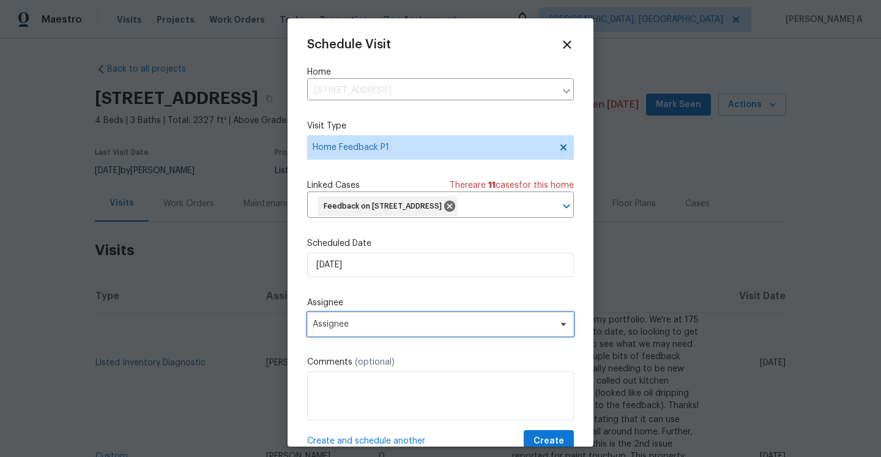
click at [416, 330] on span "Assignee" at bounding box center [440, 324] width 267 height 24
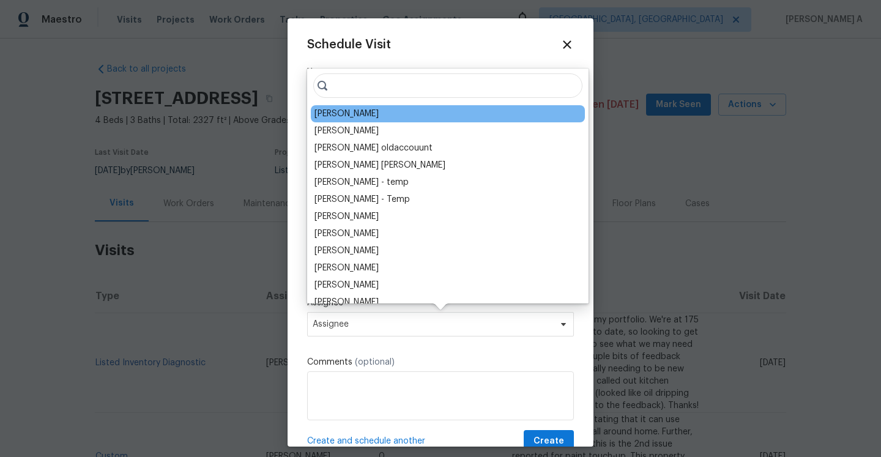
click at [354, 121] on div "[PERSON_NAME]" at bounding box center [448, 113] width 274 height 17
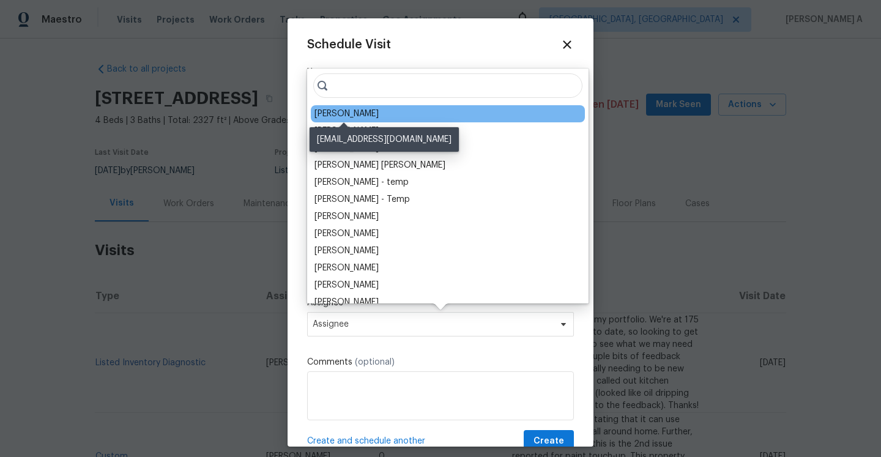
click at [352, 116] on div "[PERSON_NAME]" at bounding box center [347, 114] width 64 height 12
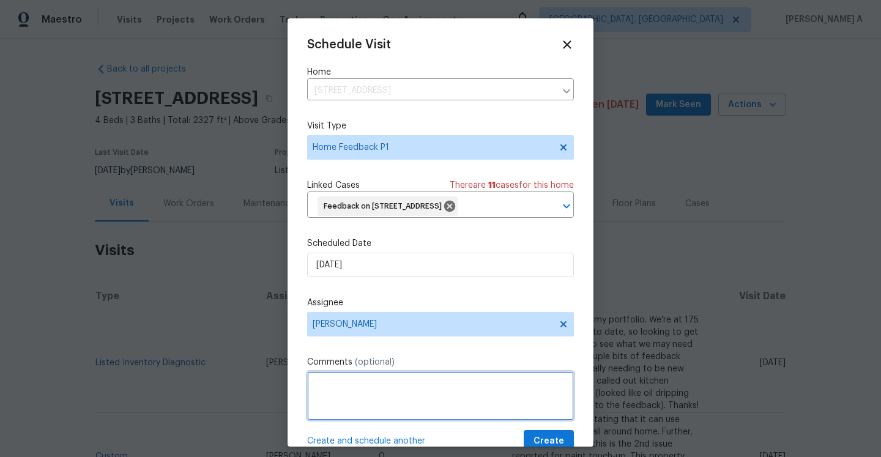
click at [365, 382] on textarea at bounding box center [440, 395] width 267 height 49
paste textarea "t can use paint and touch up all around home"
paste textarea "172"
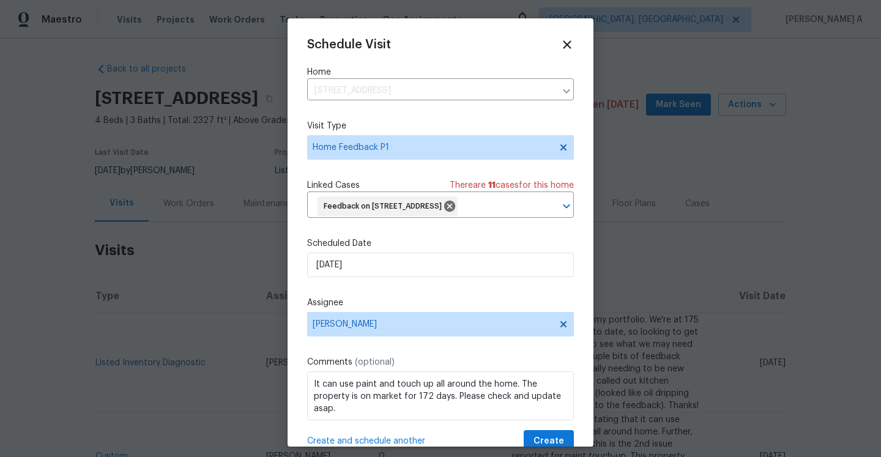
click at [393, 421] on div "Schedule Visit Home [STREET_ADDRESS] ​ Visit Type Home Feedback P1 Linked Cases…" at bounding box center [440, 245] width 267 height 415
click at [0, 0] on span "Correct the article" at bounding box center [0, 0] width 0 height 0
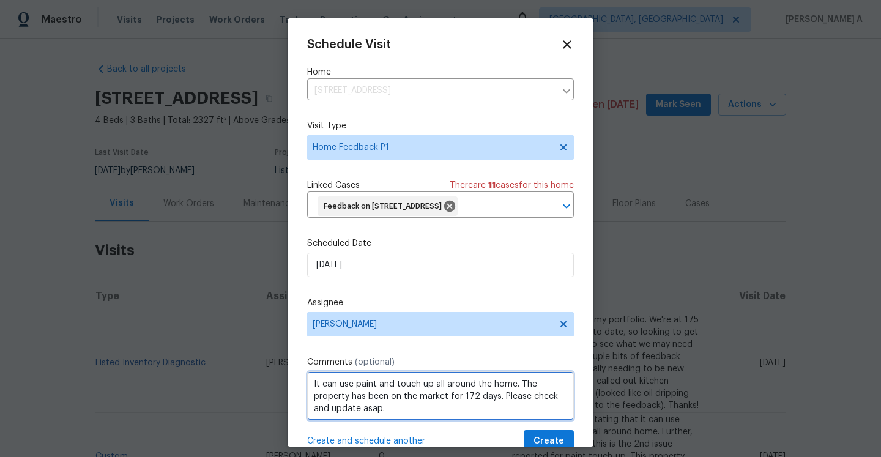
type textarea "It can use paint and touch up all around the home. The property has been on the…"
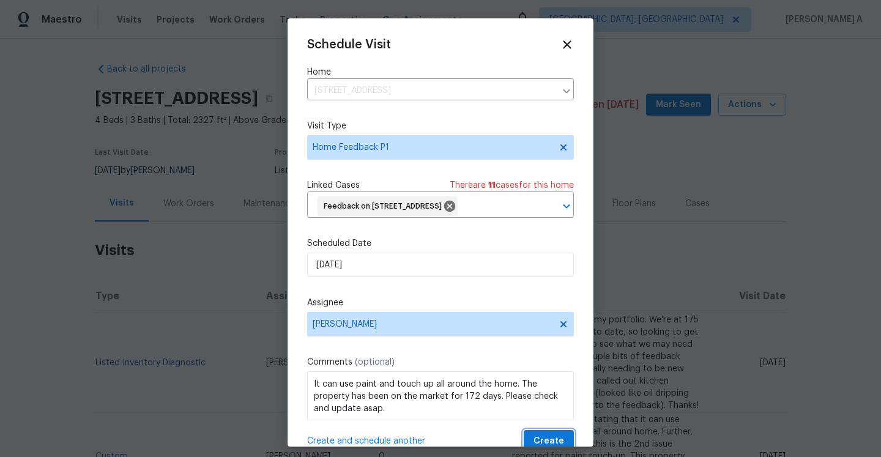
click at [548, 435] on span "Create" at bounding box center [549, 441] width 31 height 15
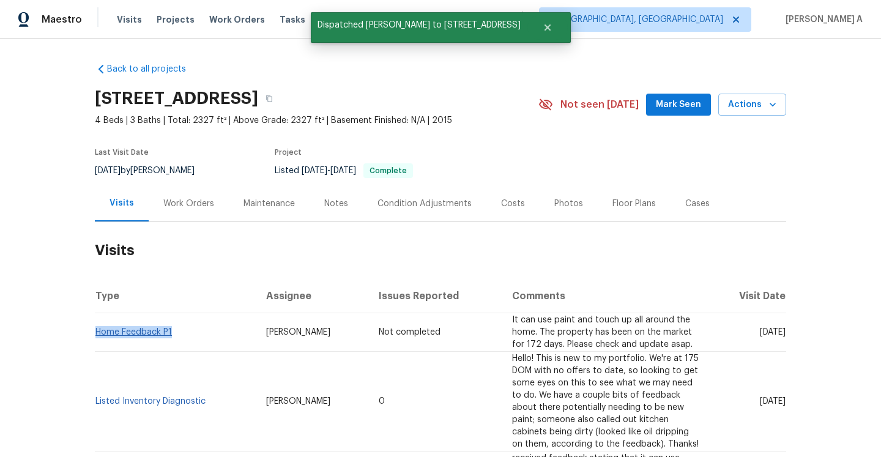
drag, startPoint x: 183, startPoint y: 328, endPoint x: 97, endPoint y: 334, distance: 85.9
click at [97, 334] on td "Home Feedback P1" at bounding box center [176, 332] width 162 height 39
copy link "Home Feedback P1"
